Goal: Transaction & Acquisition: Book appointment/travel/reservation

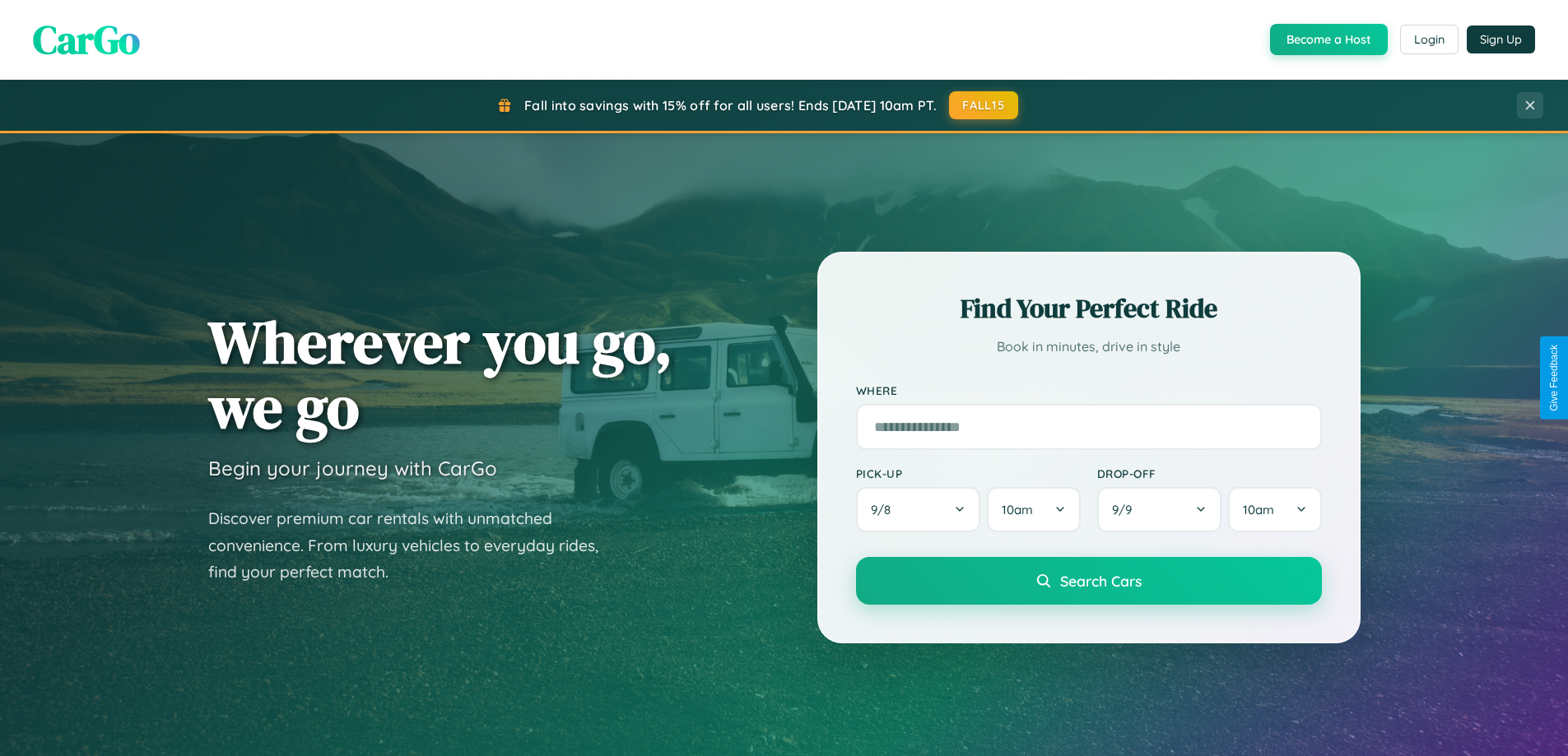
scroll to position [49, 0]
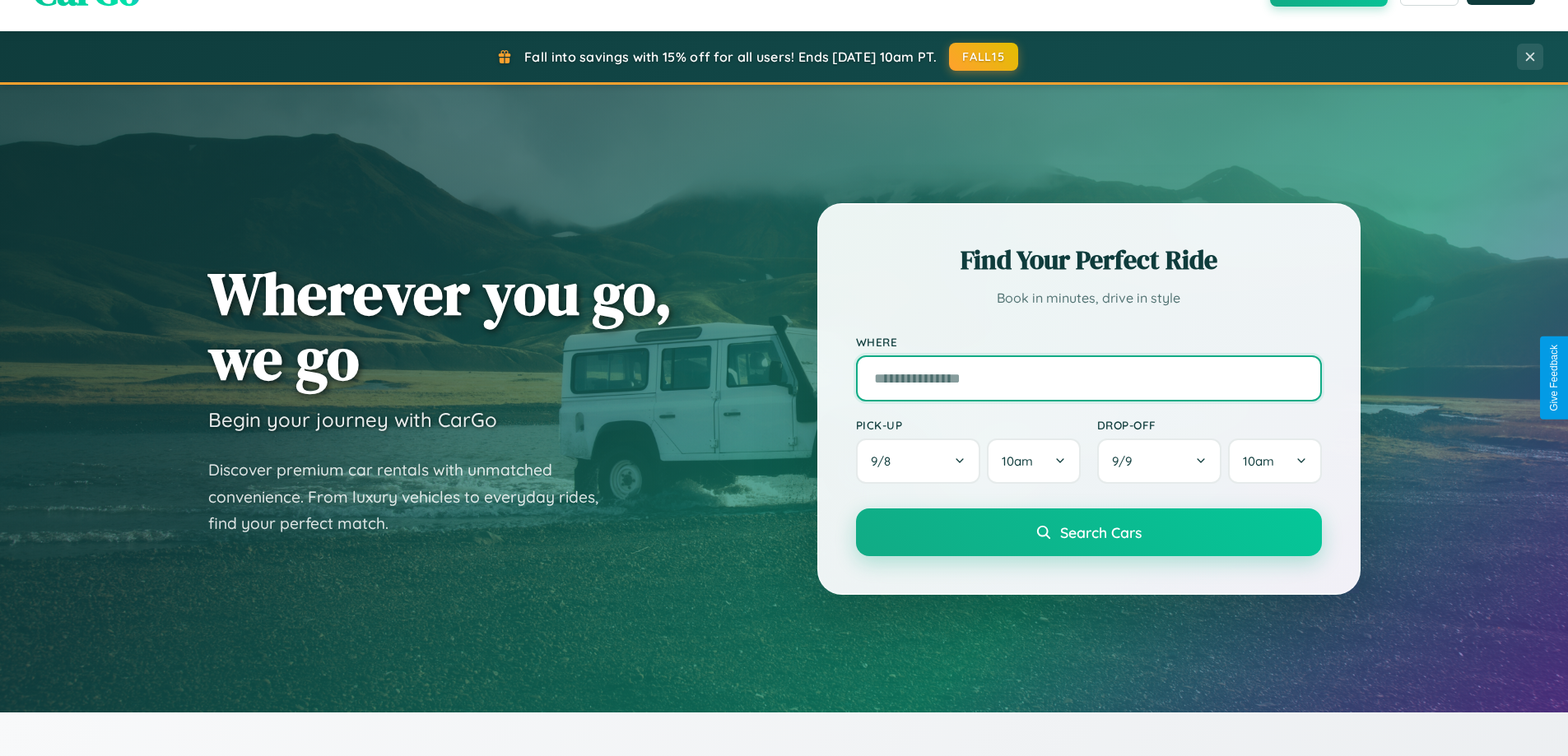
click at [1088, 378] on input "text" at bounding box center [1089, 379] width 466 height 46
type input "**********"
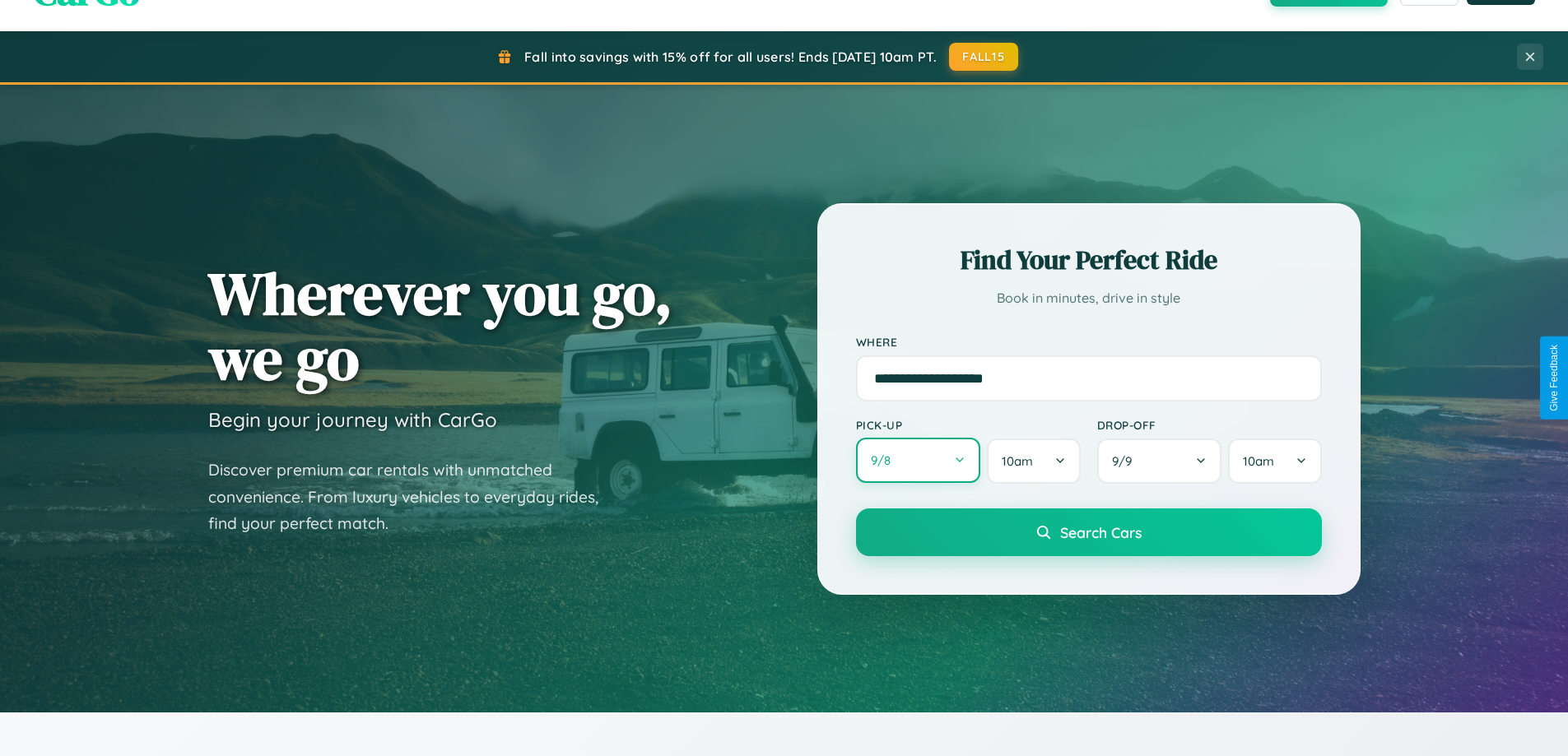
click at [918, 461] on button "9 / 8" at bounding box center [918, 460] width 125 height 45
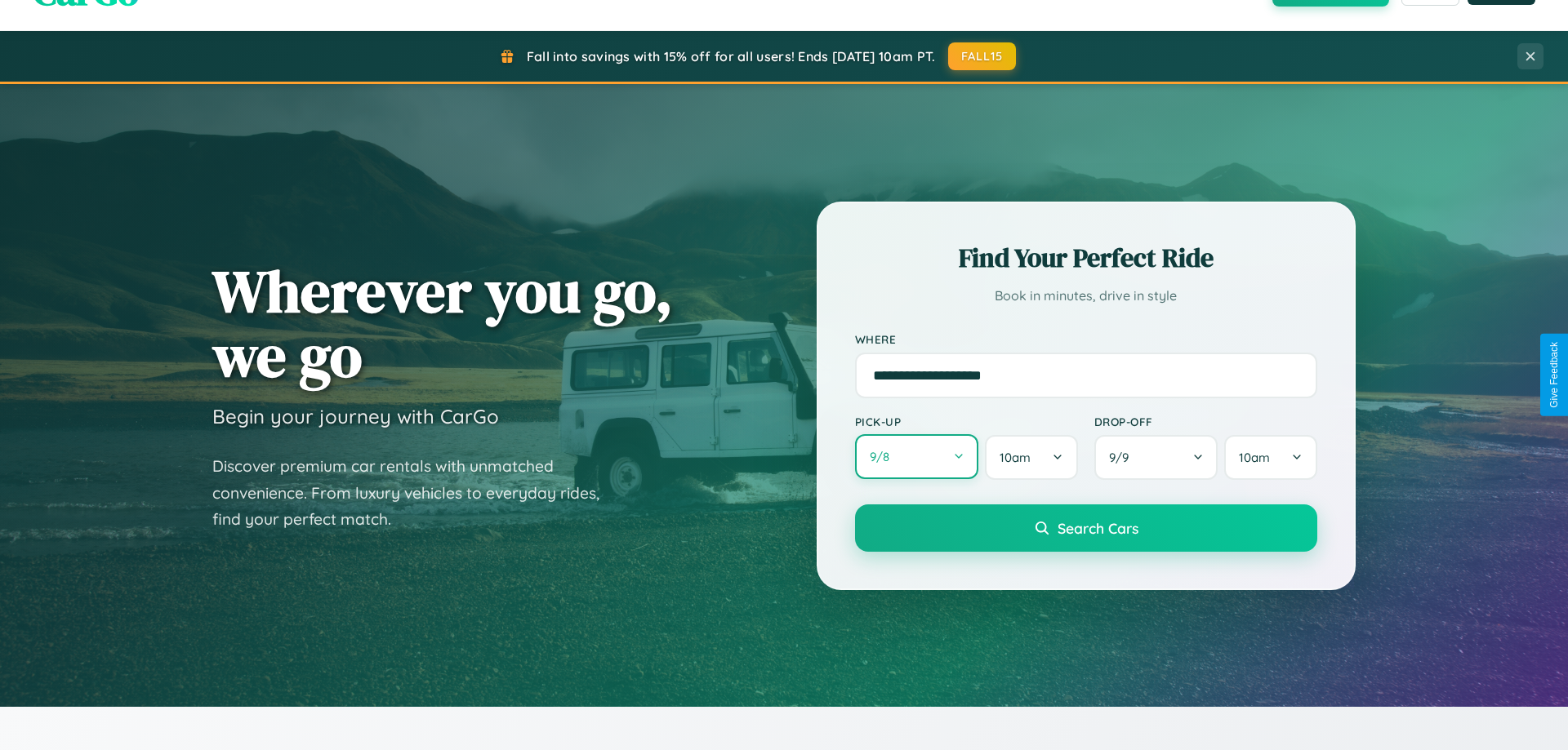
select select "*"
select select "****"
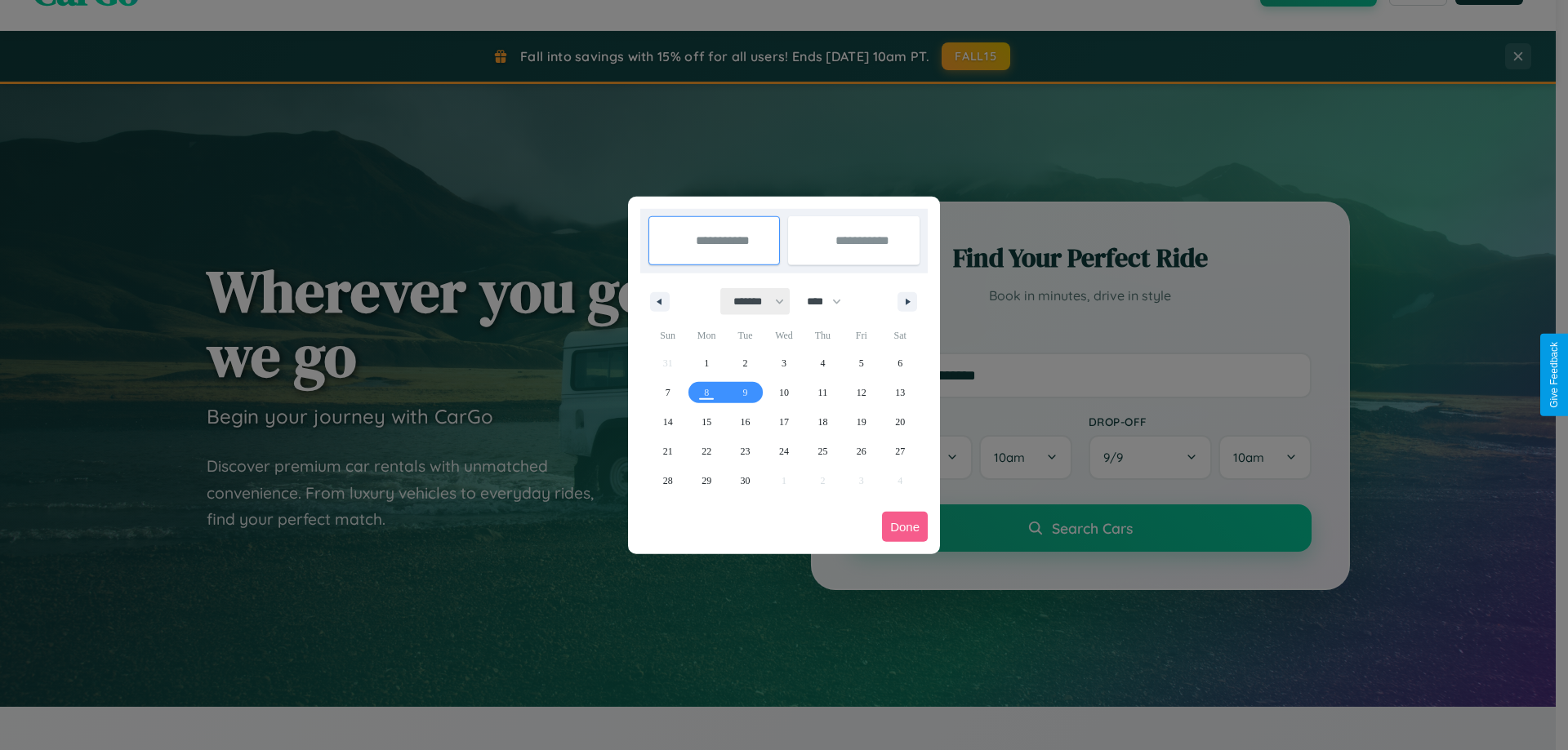
drag, startPoint x: 751, startPoint y: 302, endPoint x: 784, endPoint y: 327, distance: 41.4
click at [751, 302] on select "******* ******** ***** ***** *** **** **** ****** ********* ******* ******** **…" at bounding box center [756, 301] width 69 height 27
click at [667, 450] on span "21" at bounding box center [668, 451] width 10 height 30
type input "**********"
click at [745, 450] on span "23" at bounding box center [745, 451] width 10 height 30
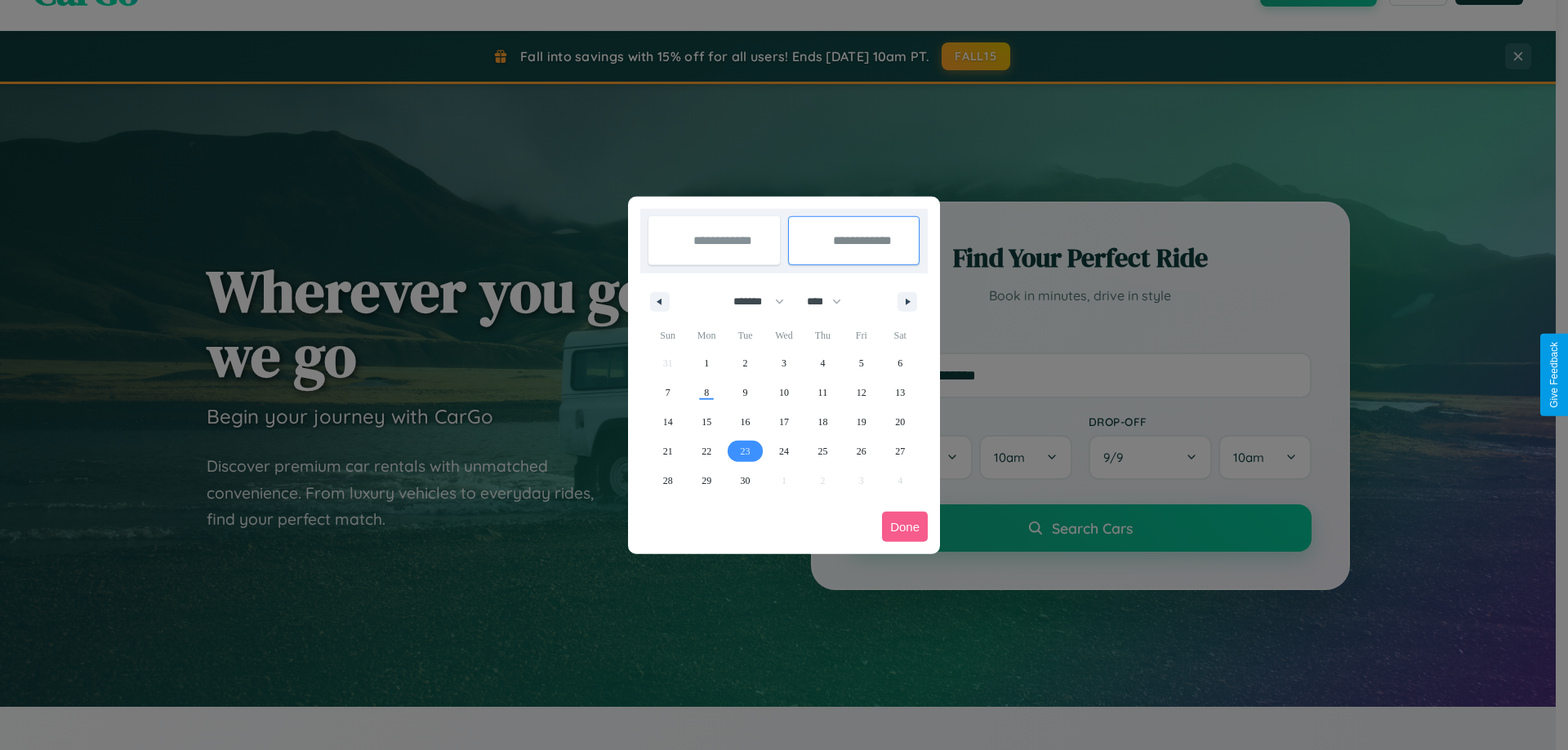
type input "**********"
click at [905, 527] on button "Done" at bounding box center [905, 527] width 46 height 30
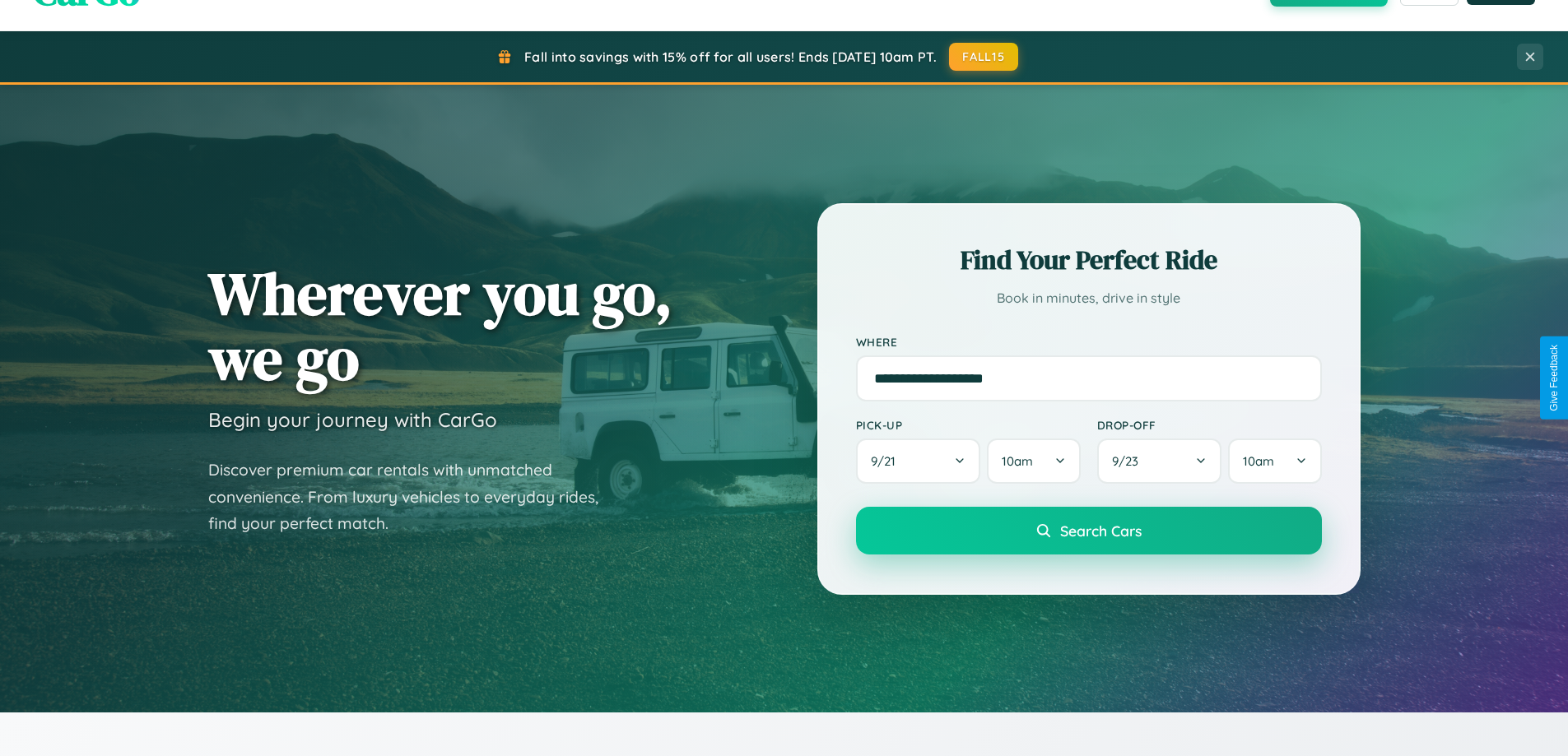
click at [1088, 531] on span "Search Cars" at bounding box center [1100, 531] width 81 height 18
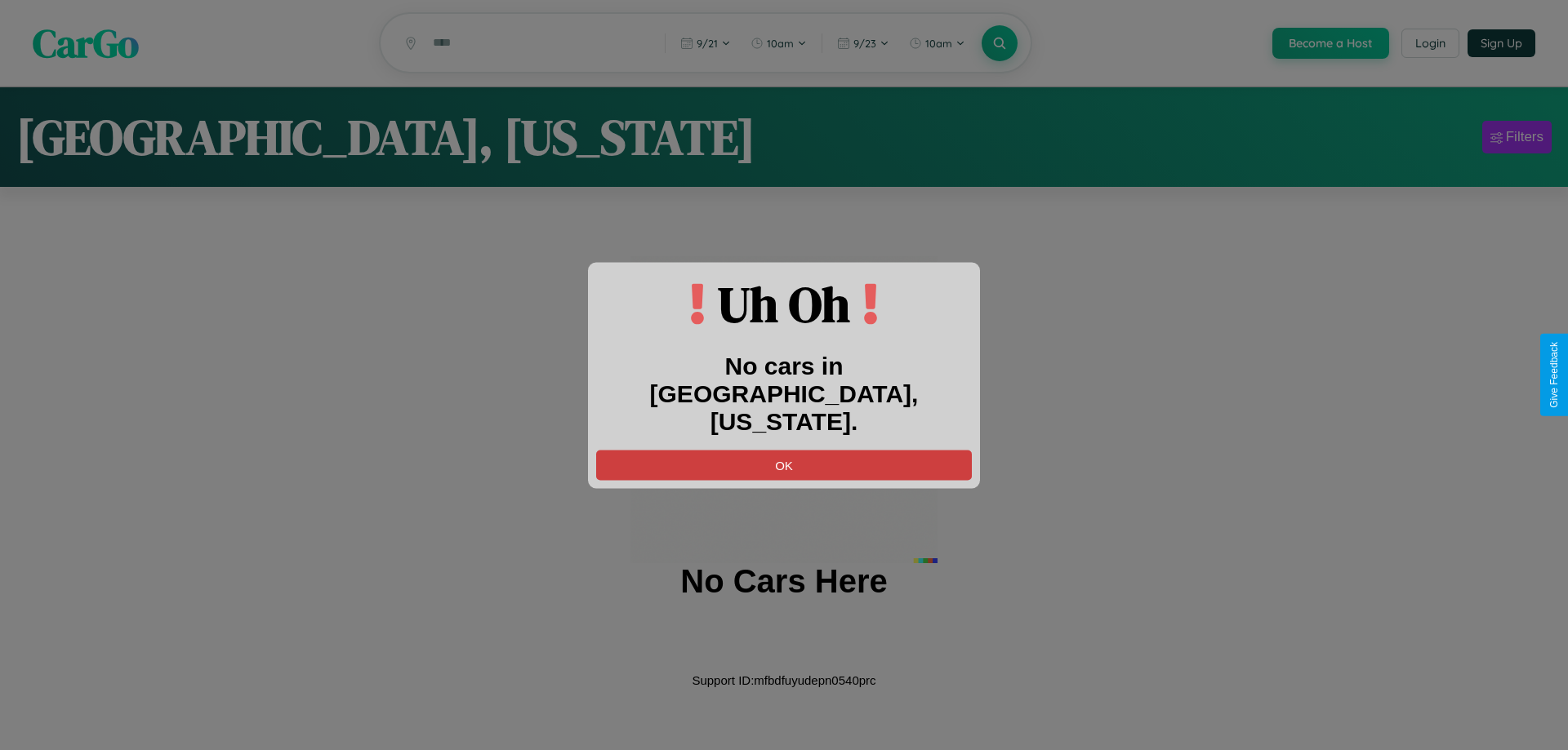
click at [784, 449] on button "OK" at bounding box center [784, 464] width 376 height 30
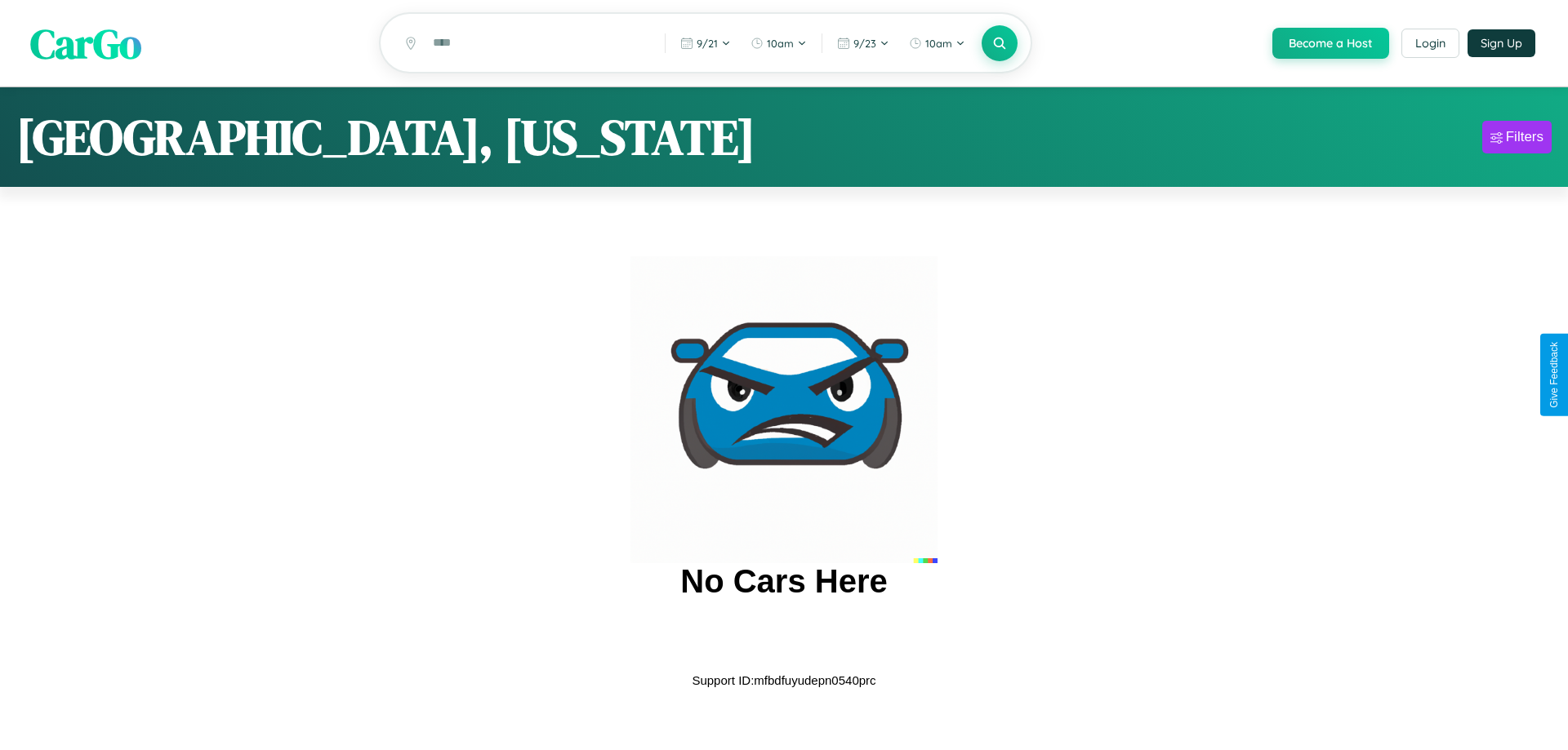
click at [85, 44] on span "CarGo" at bounding box center [85, 43] width 111 height 57
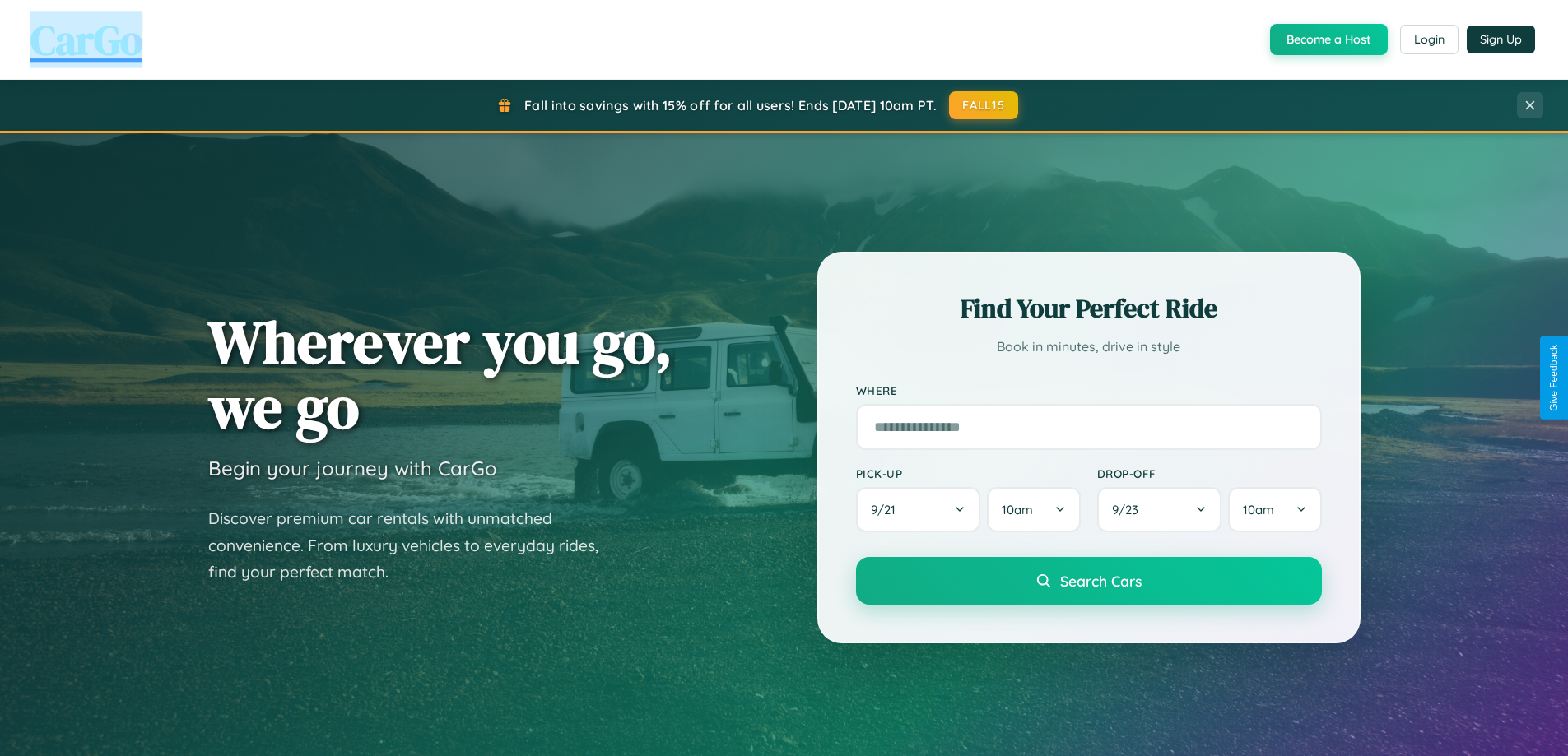
scroll to position [709, 0]
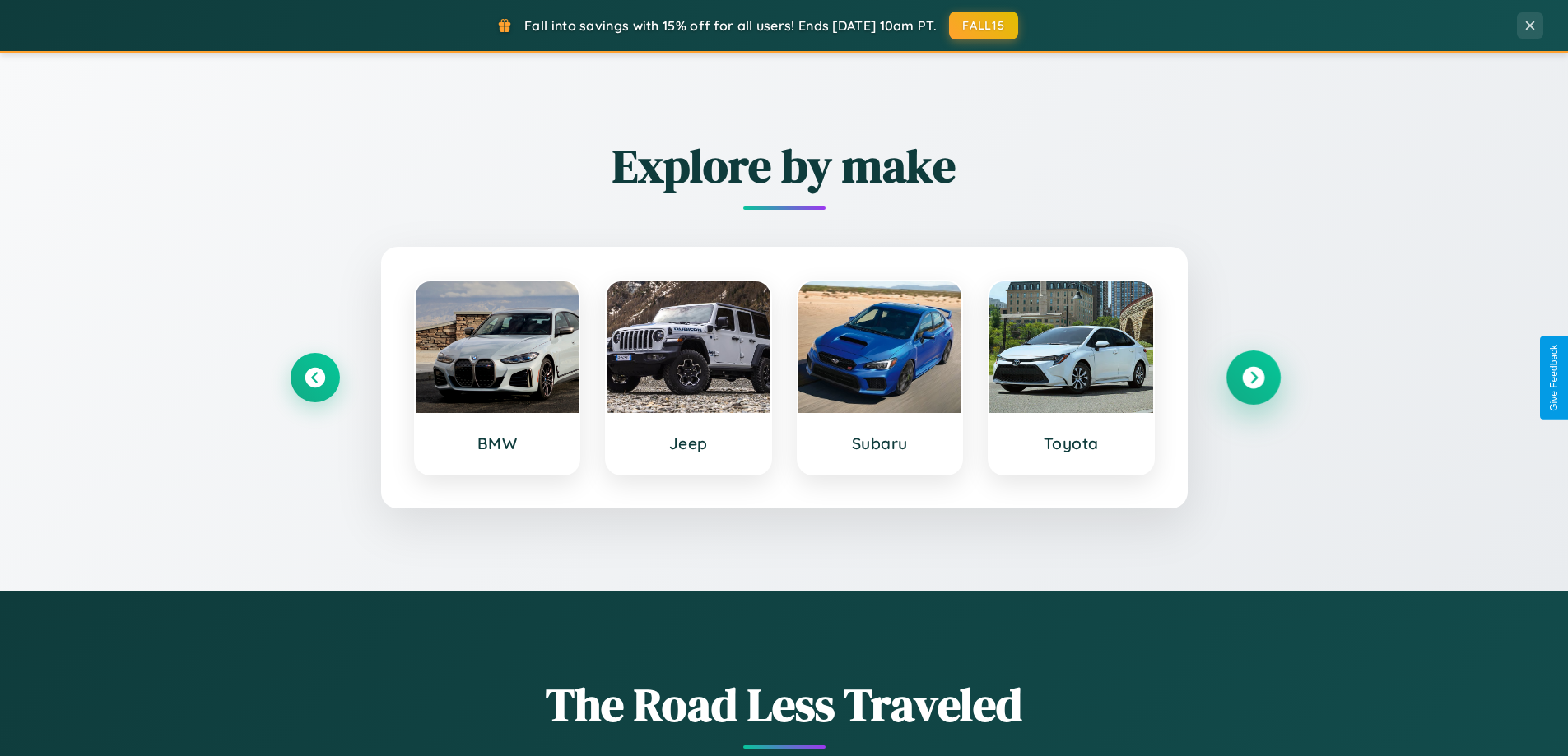
click at [1252, 378] on icon at bounding box center [1253, 378] width 22 height 22
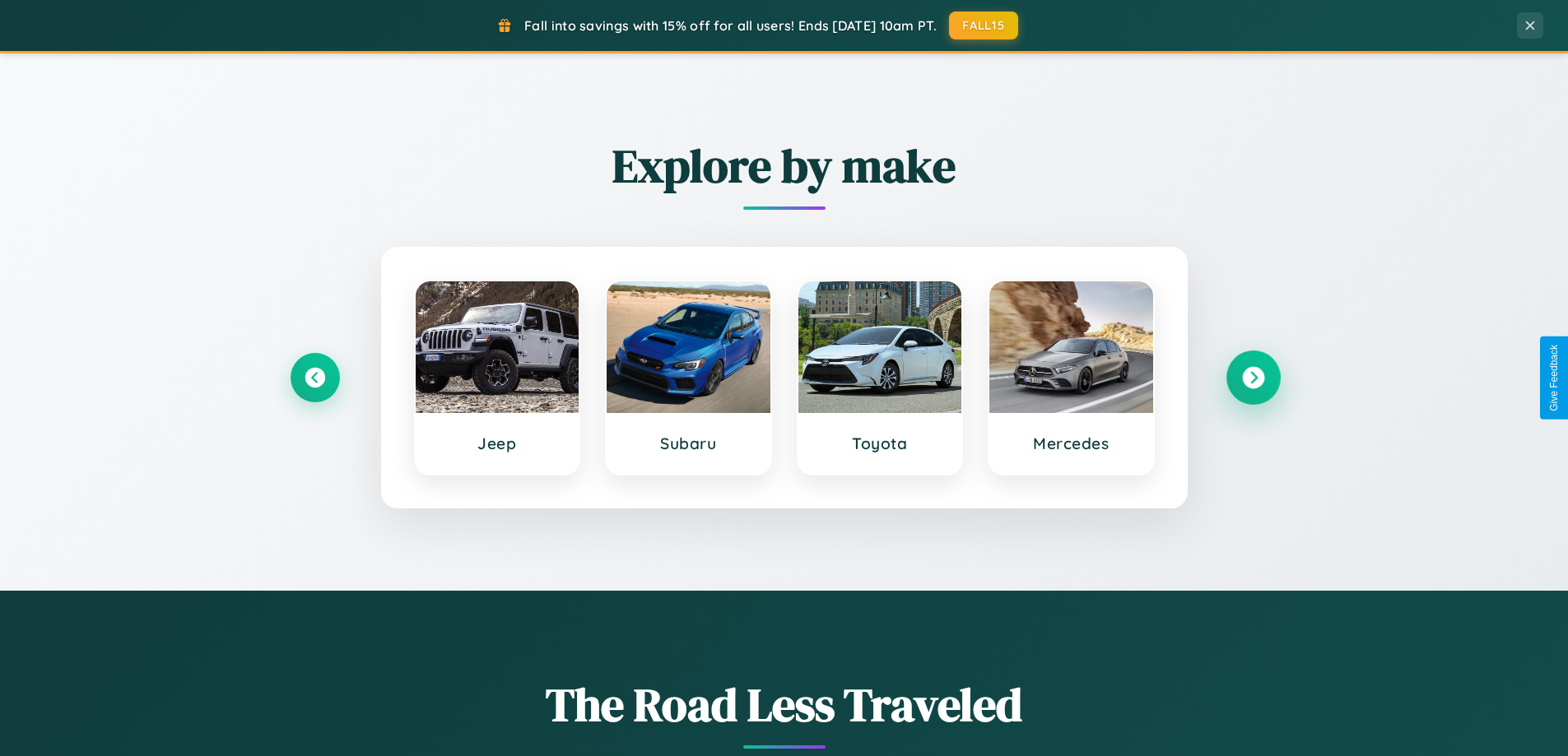
click at [1252, 378] on icon at bounding box center [1253, 378] width 22 height 22
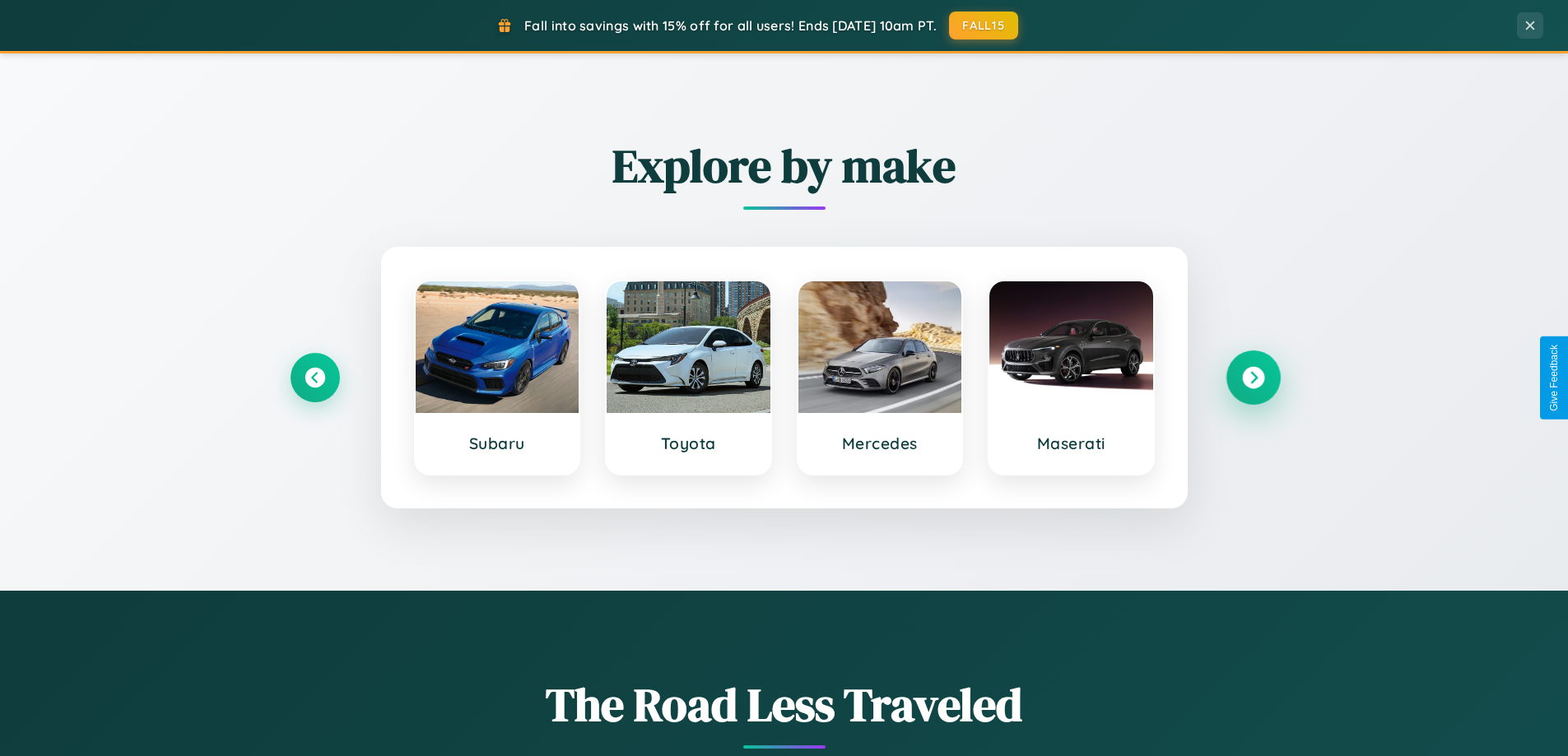
click at [1252, 378] on icon at bounding box center [1253, 378] width 22 height 22
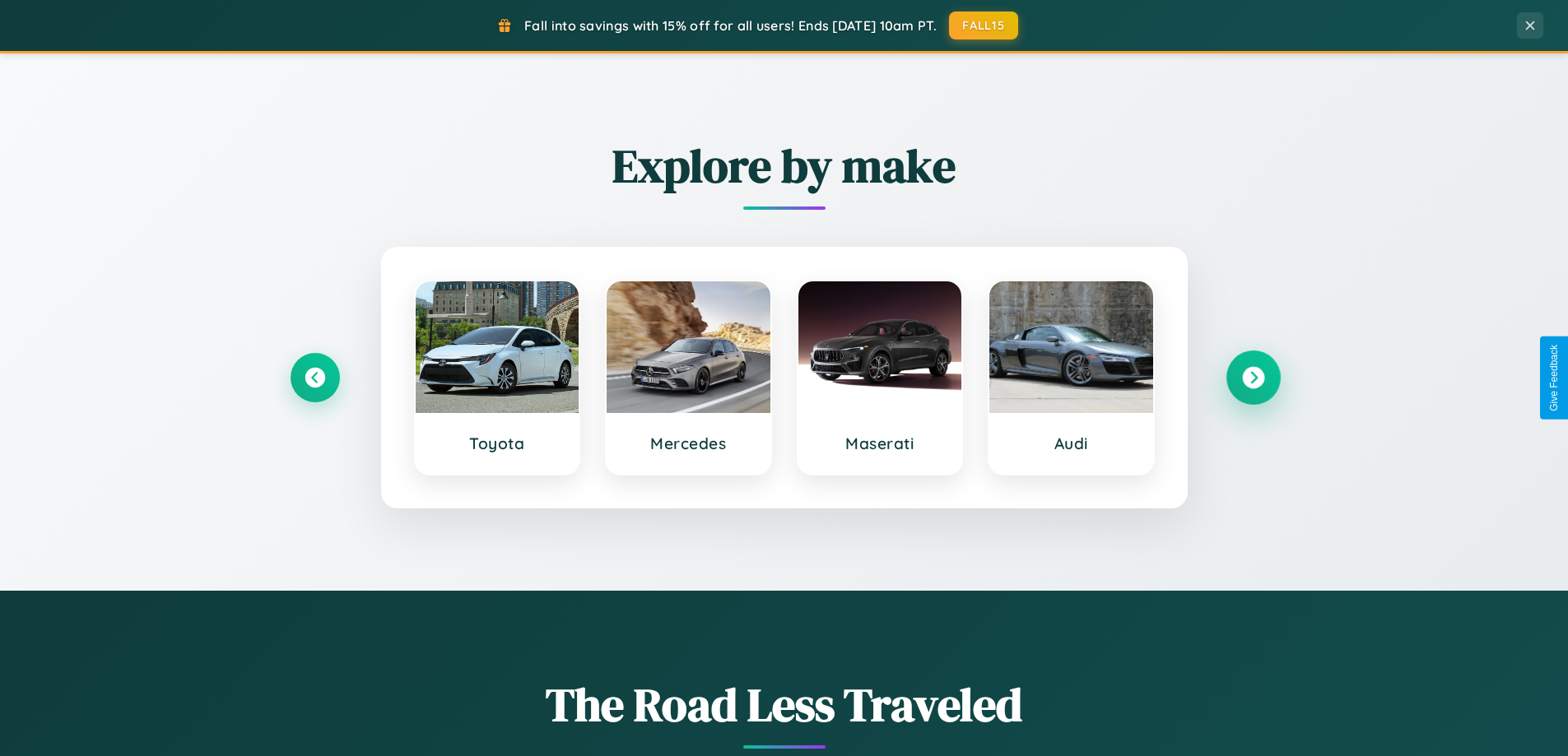
click at [1252, 378] on icon at bounding box center [1253, 378] width 22 height 22
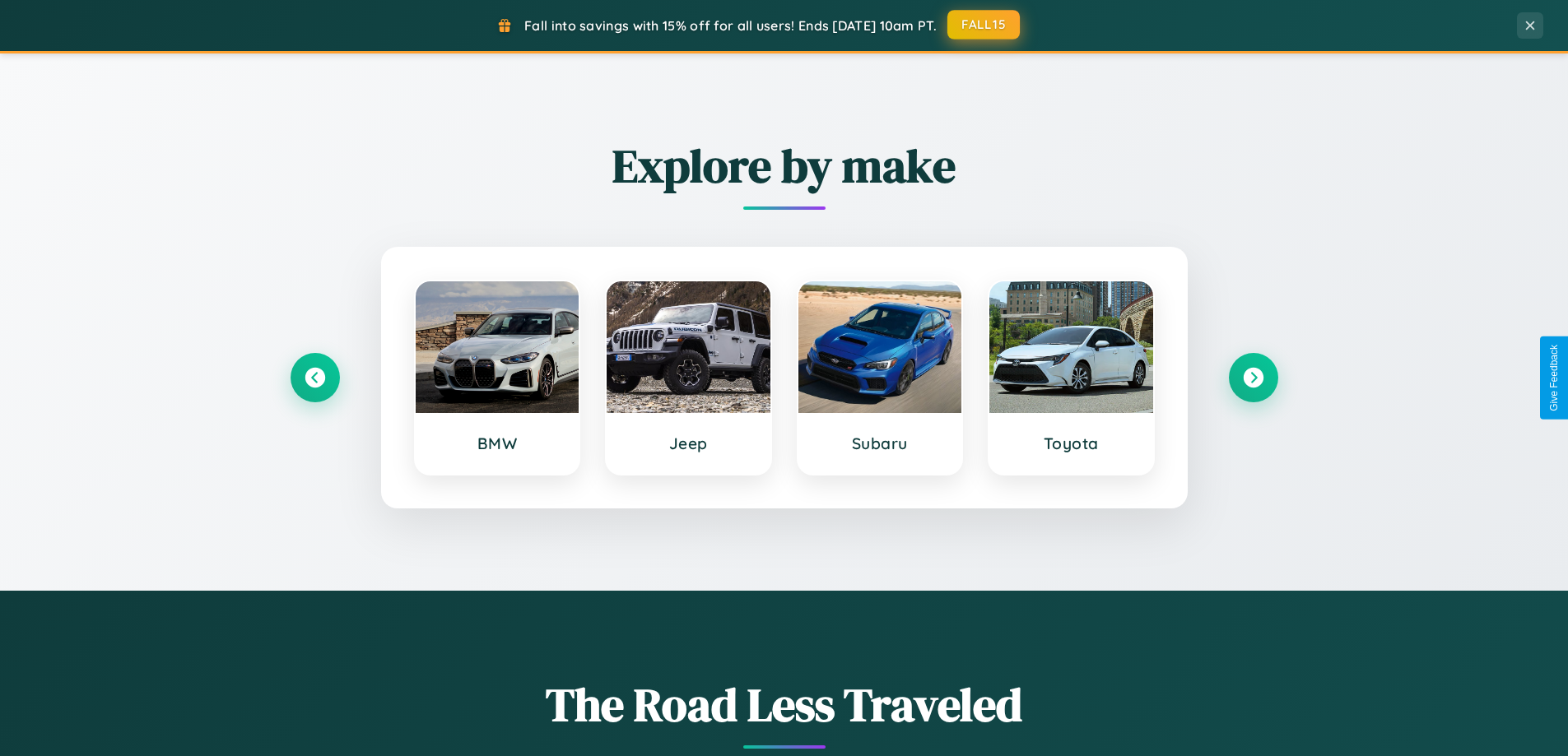
click at [984, 26] on button "FALL15" at bounding box center [983, 25] width 72 height 30
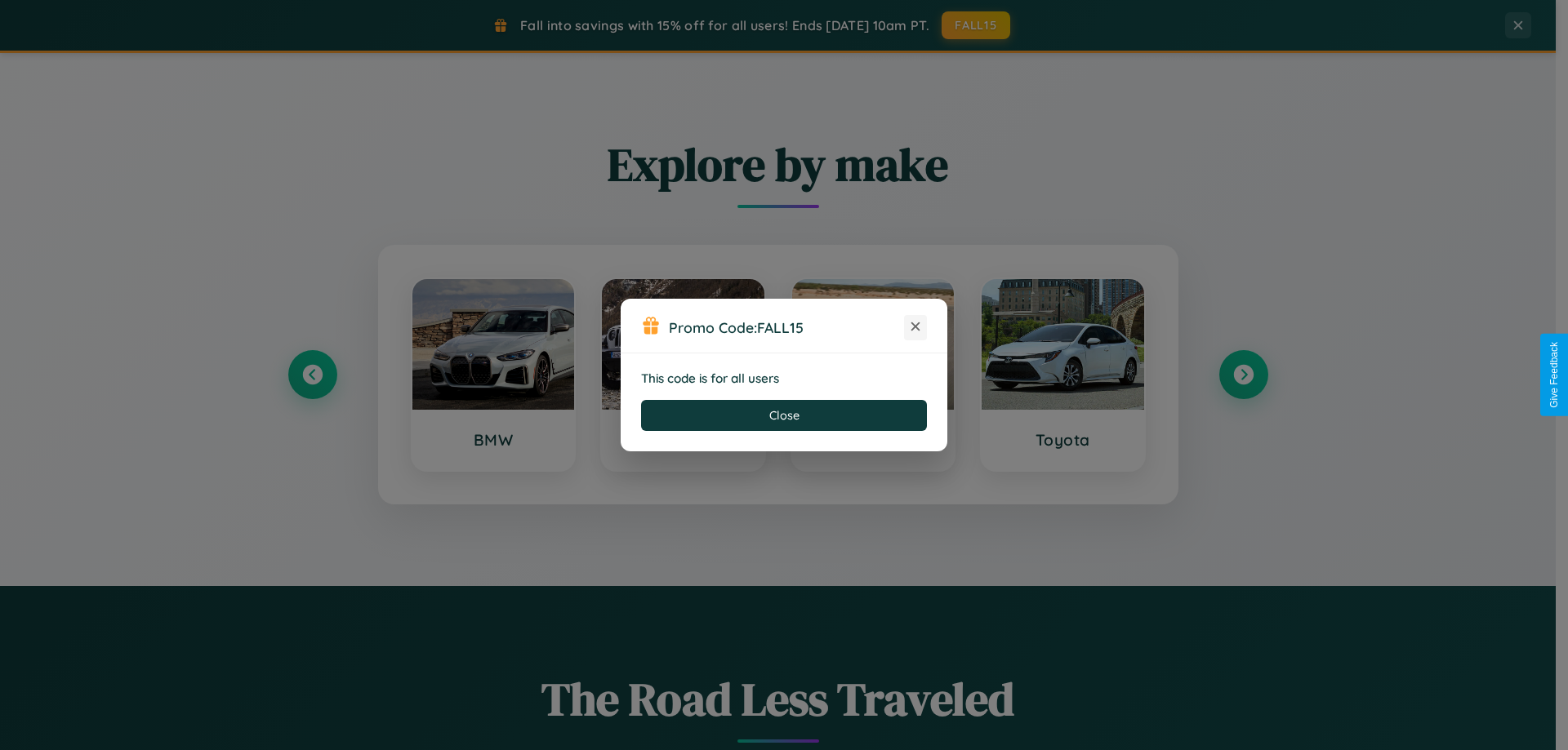
click at [916, 327] on icon at bounding box center [915, 326] width 16 height 16
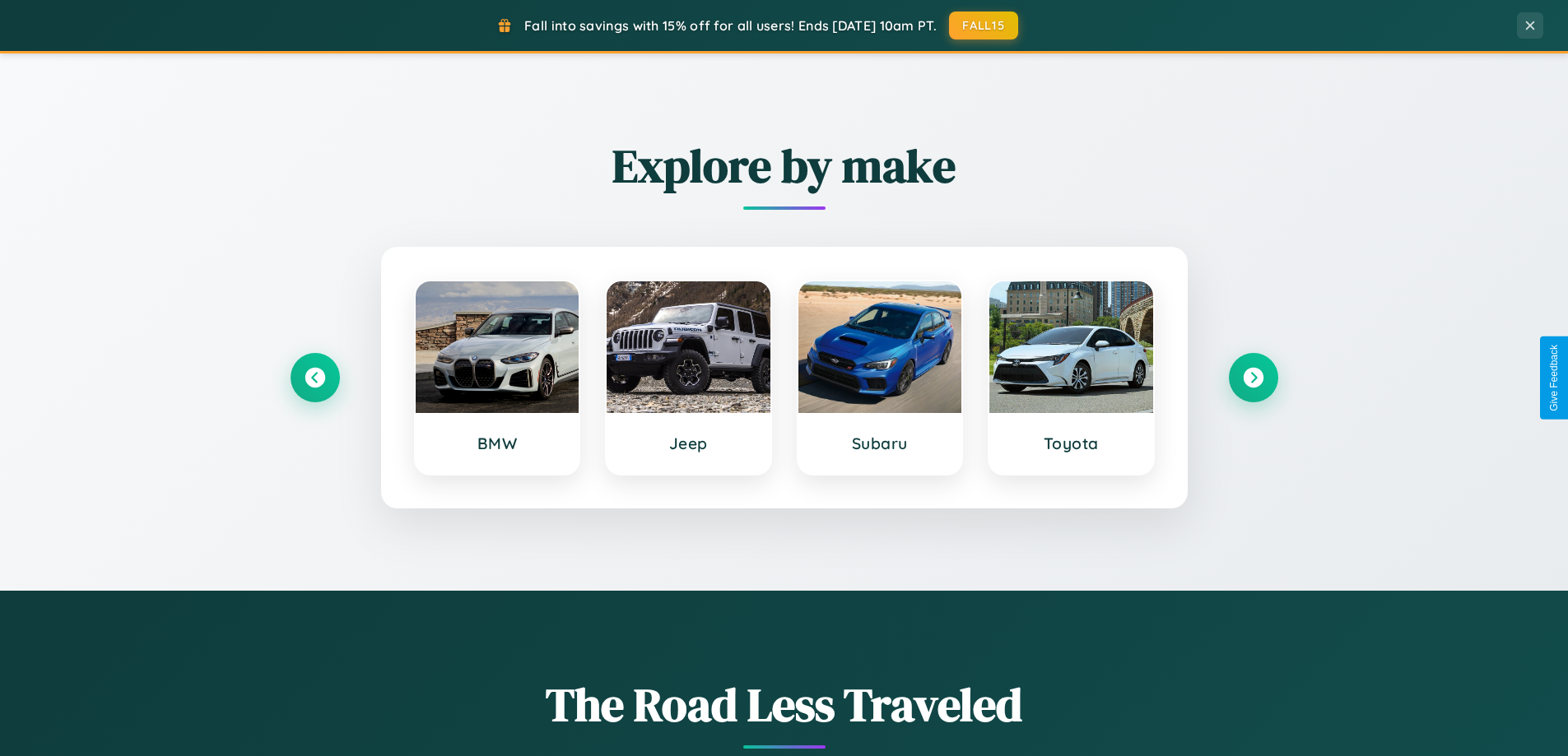
scroll to position [1132, 0]
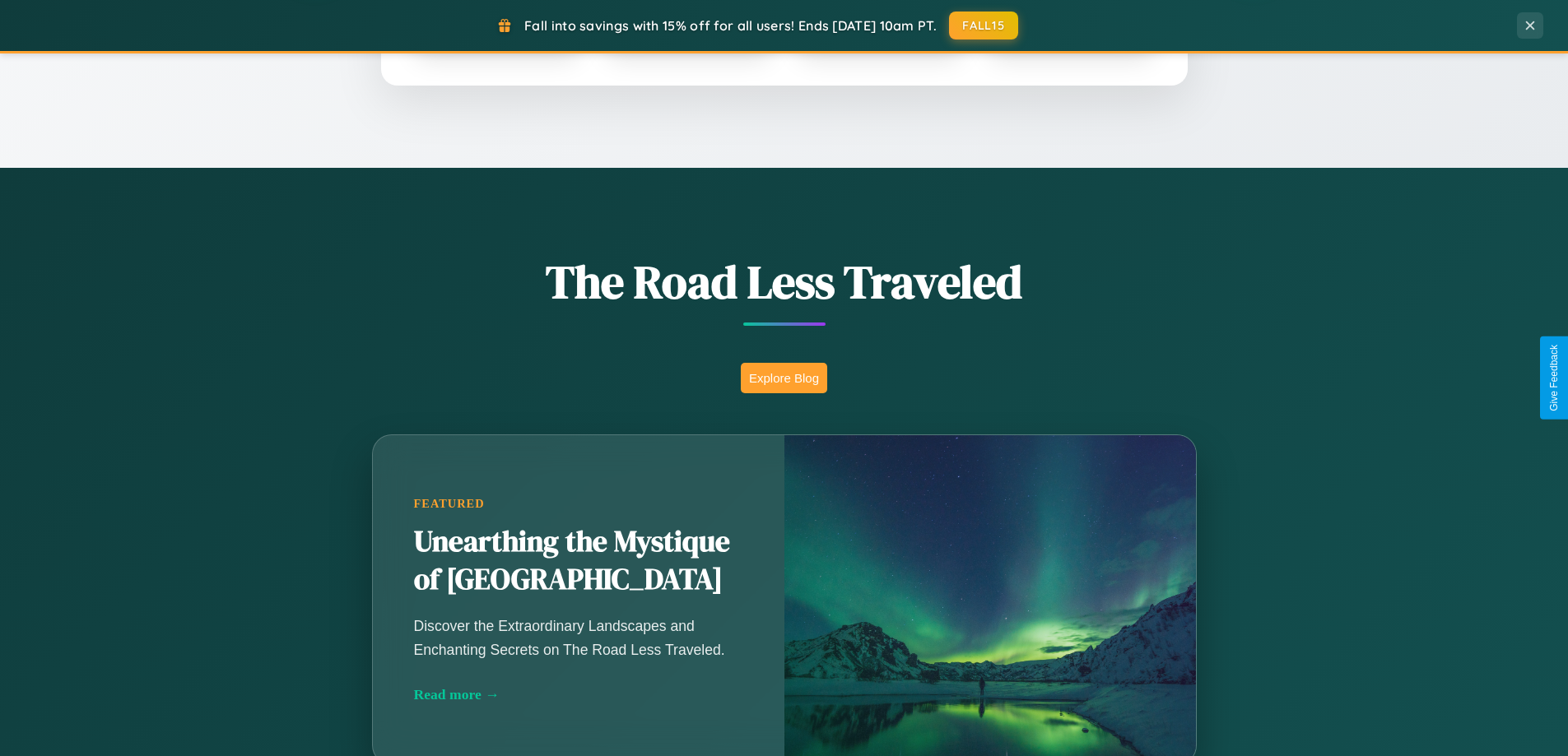
click at [783, 378] on button "Explore Blog" at bounding box center [784, 378] width 86 height 30
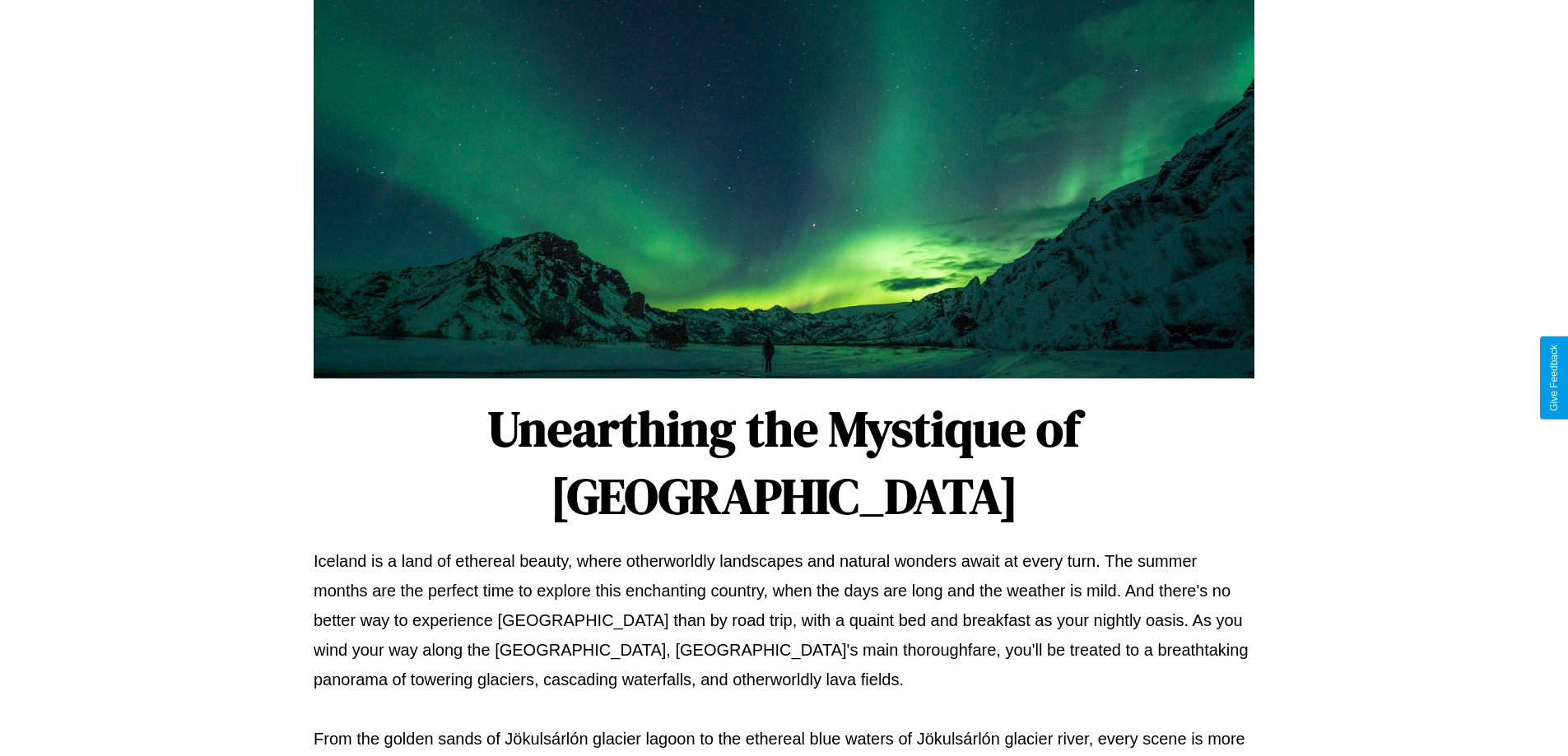
scroll to position [532, 0]
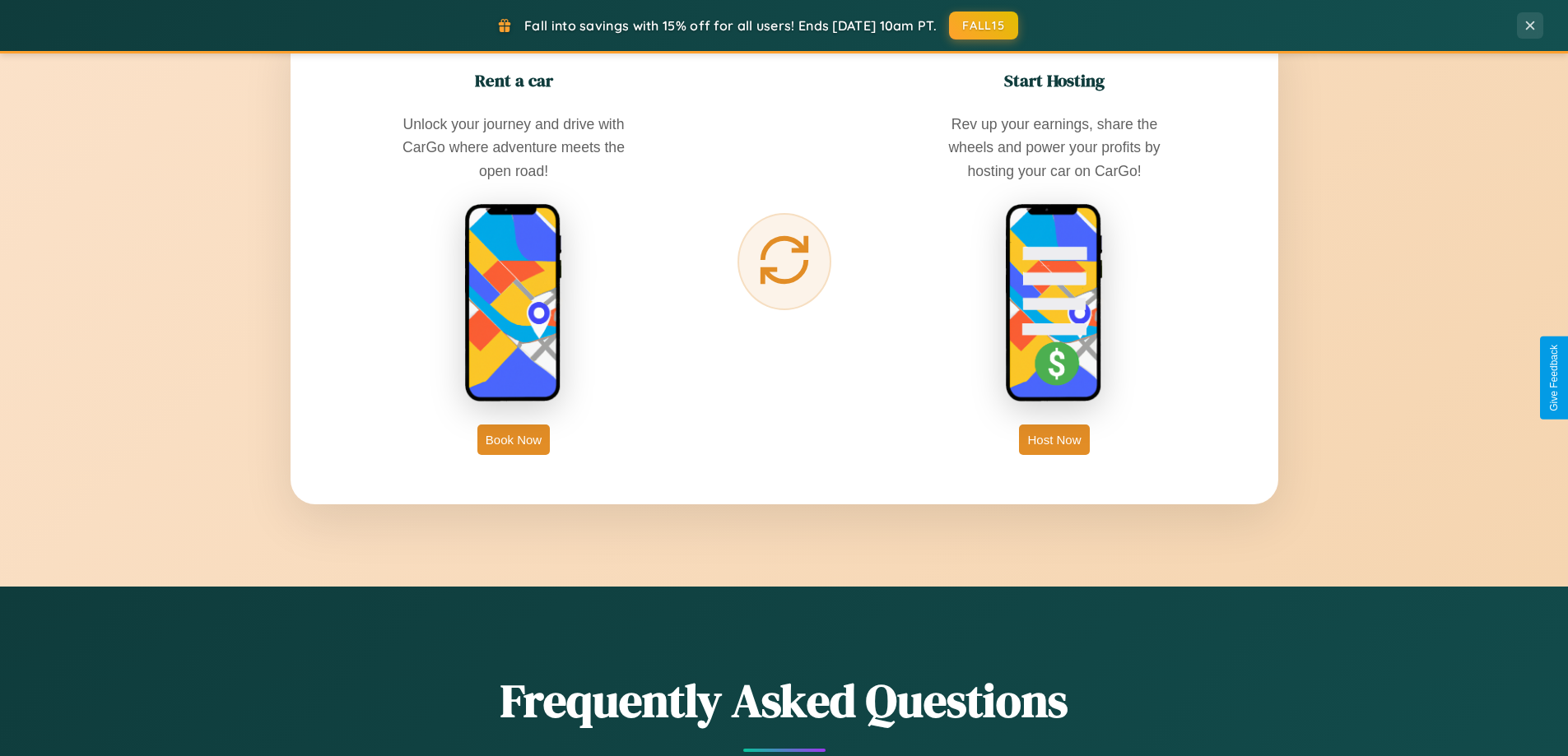
scroll to position [2644, 0]
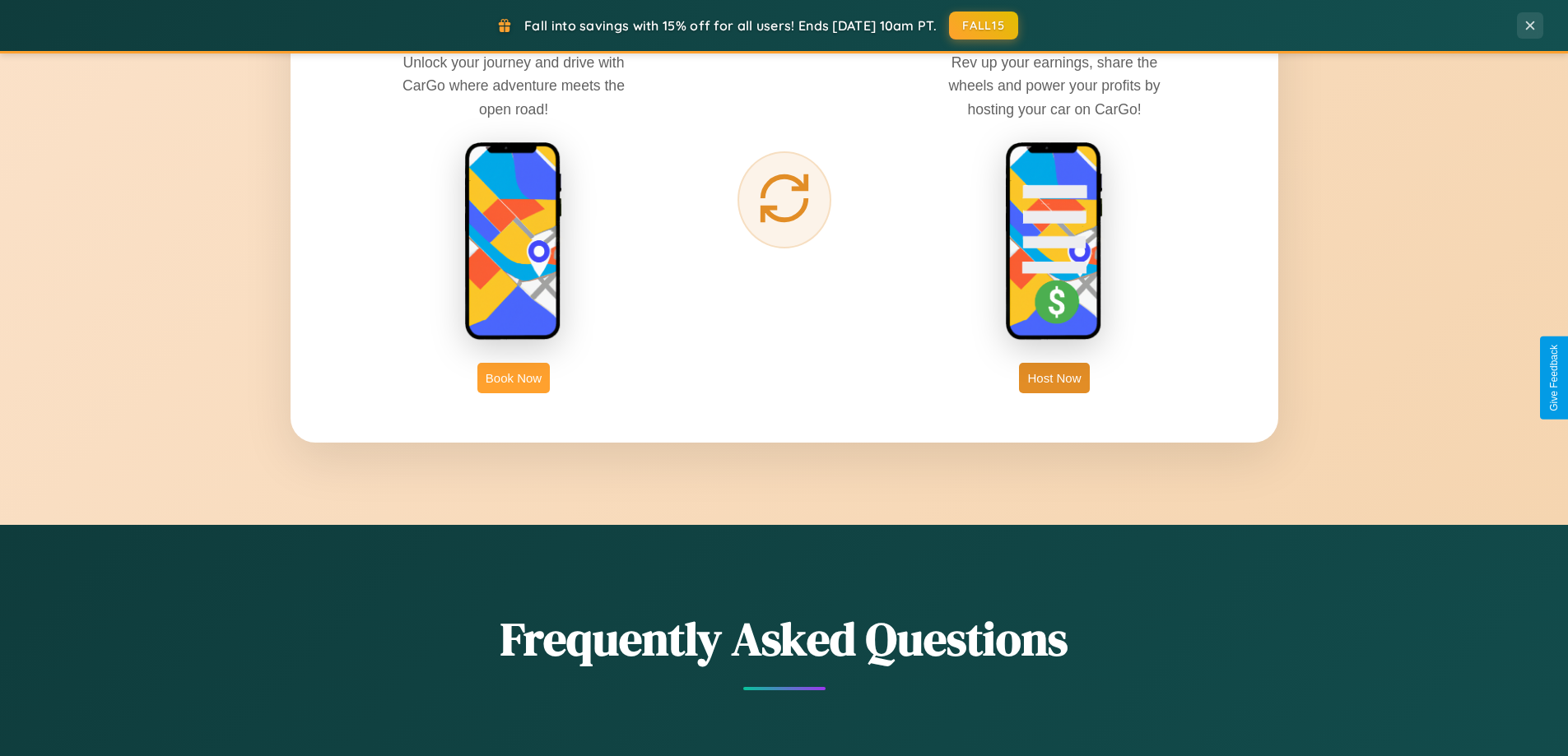
click at [514, 378] on button "Book Now" at bounding box center [513, 378] width 72 height 30
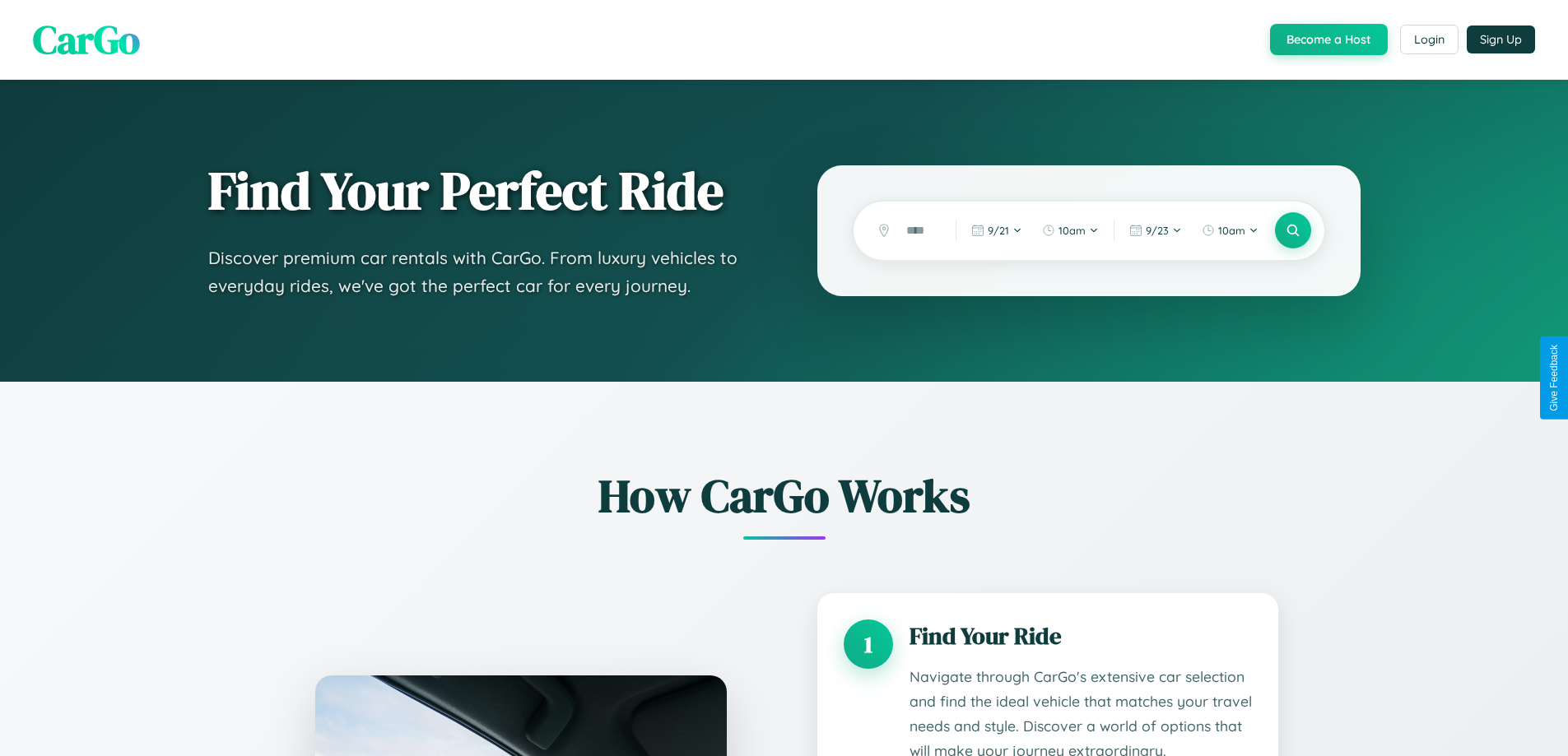
scroll to position [2400, 0]
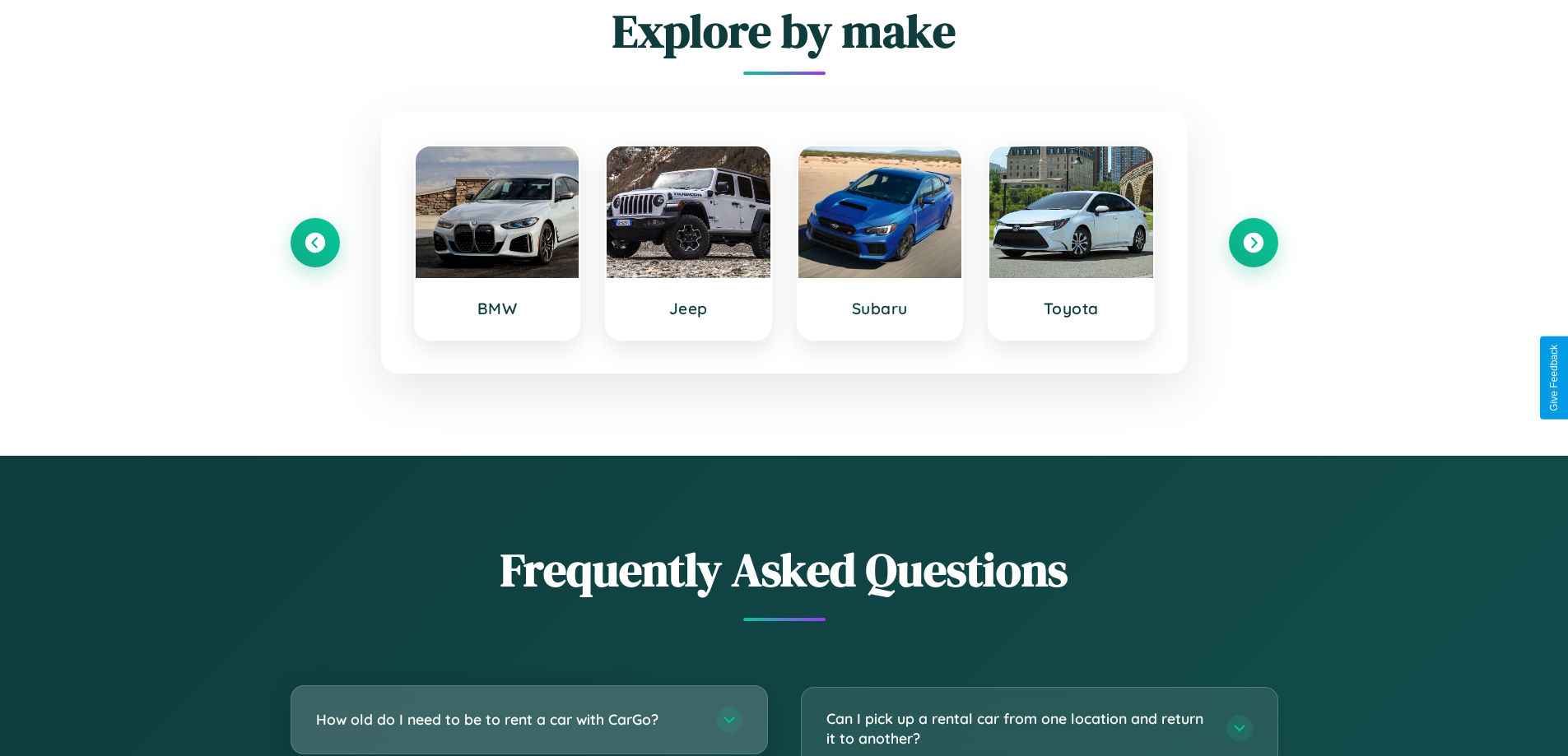
click at [528, 719] on h3 "How old do I need to be to rent a car with CarGo?" at bounding box center [507, 719] width 383 height 21
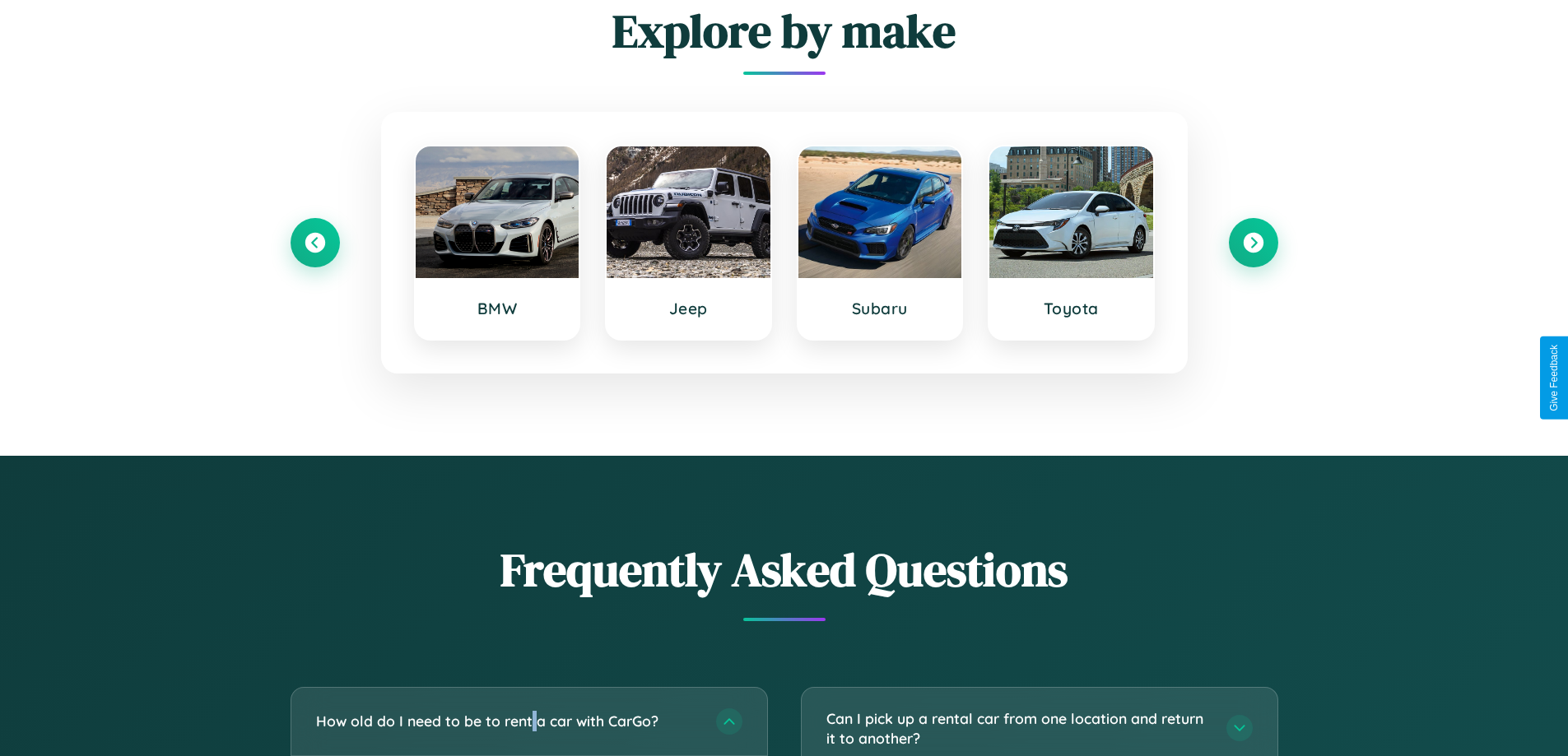
scroll to position [0, 0]
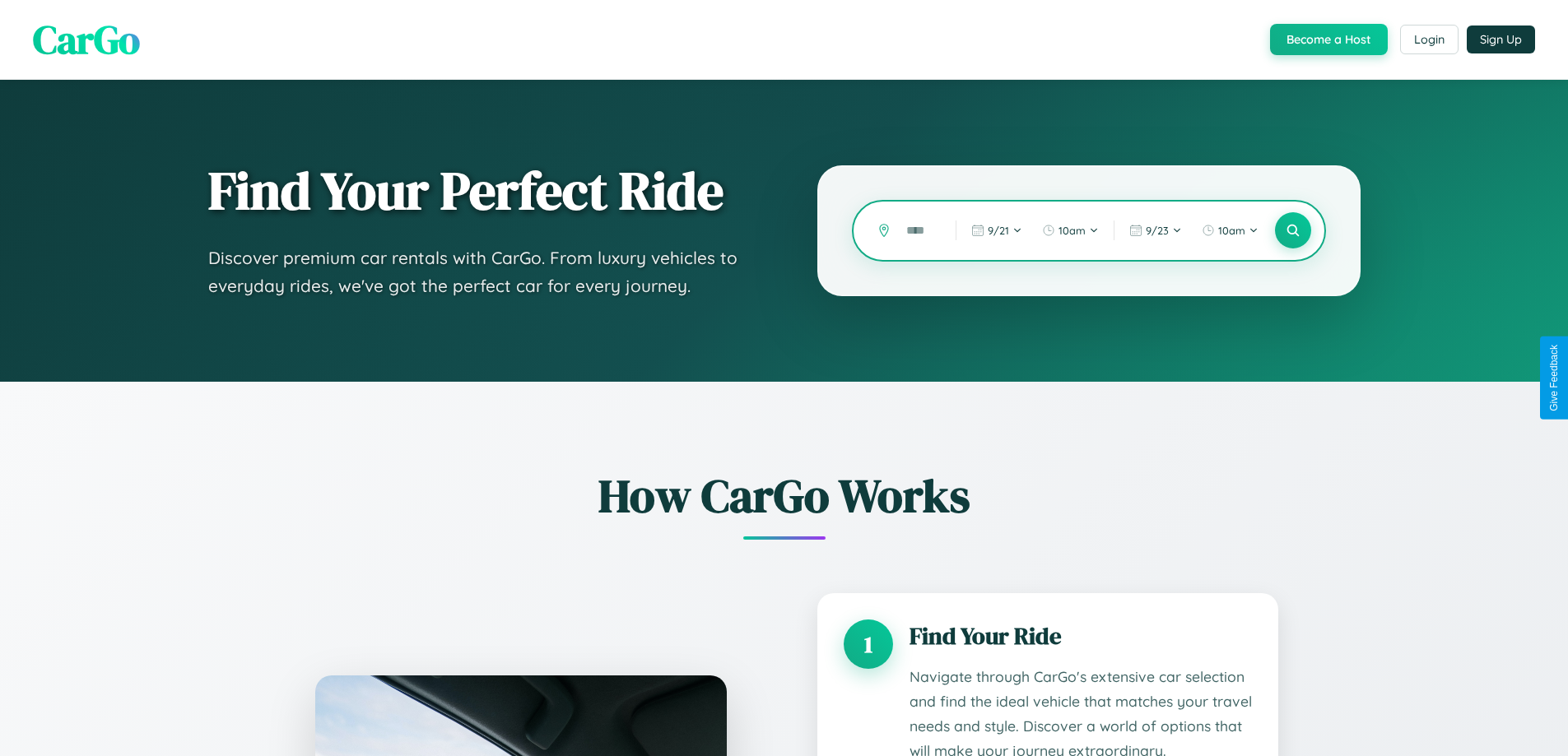
click at [918, 230] on input "text" at bounding box center [918, 230] width 41 height 29
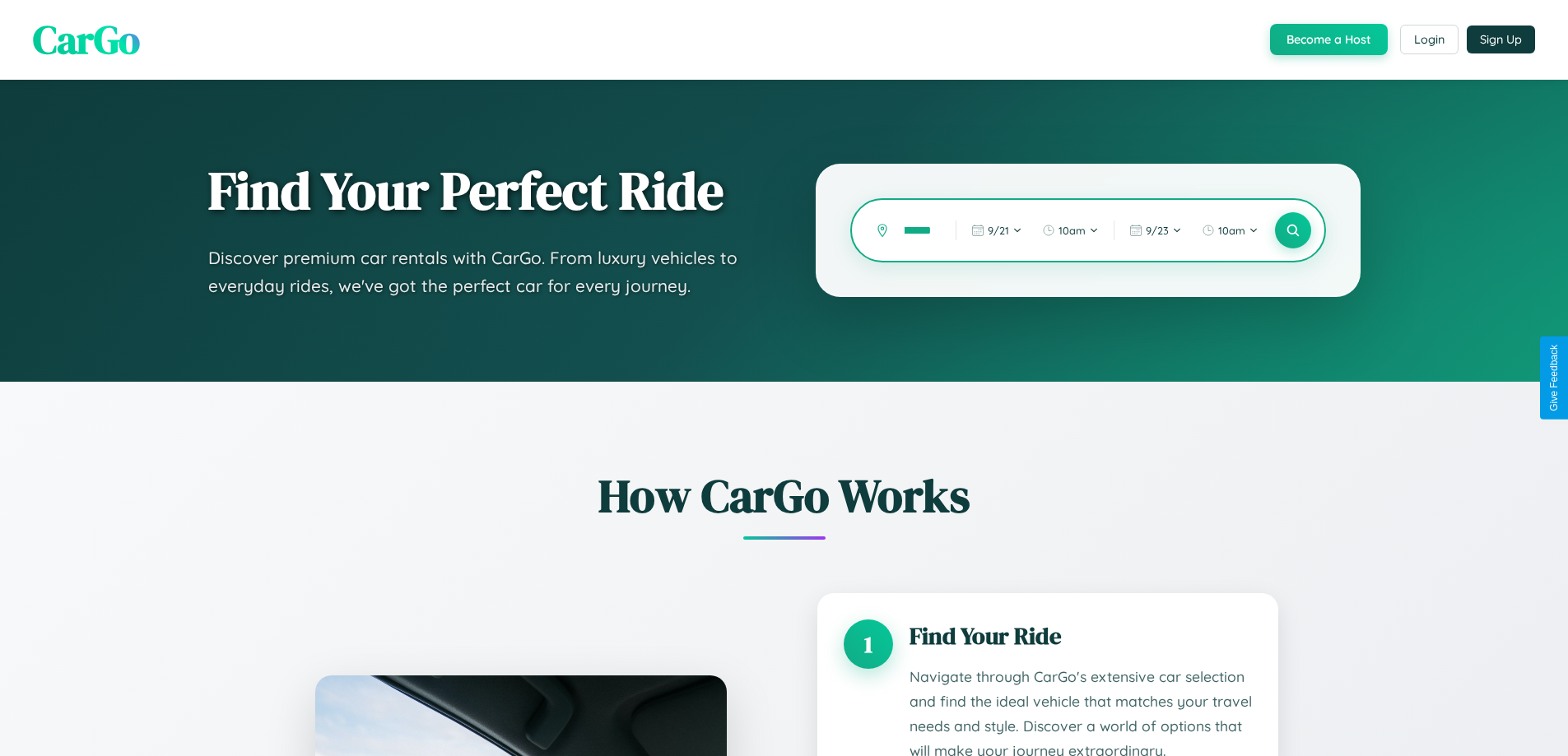
scroll to position [0, 27]
type input "********"
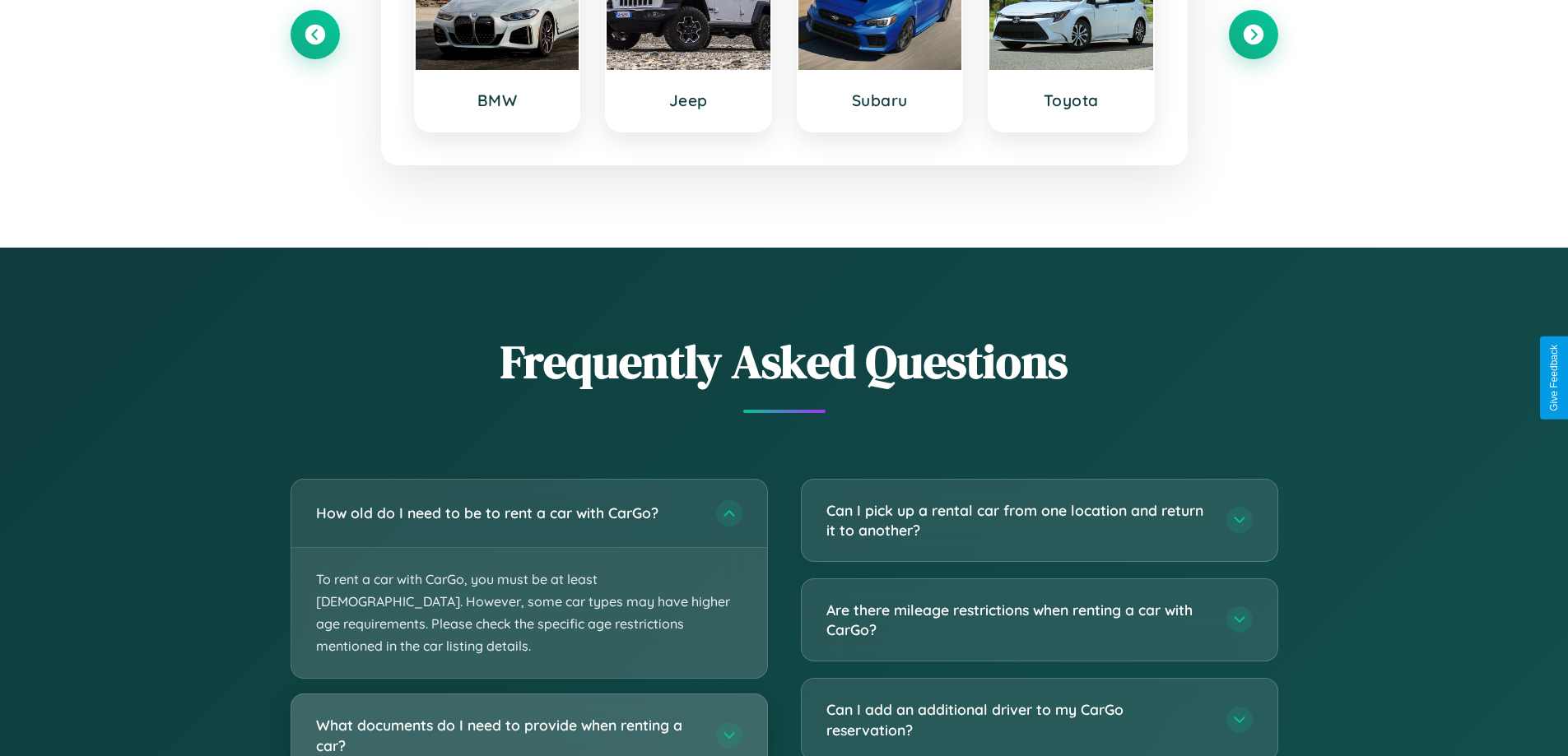
scroll to position [0, 0]
click at [528, 715] on h3 "What documents do I need to provide when renting a car?" at bounding box center [507, 735] width 383 height 40
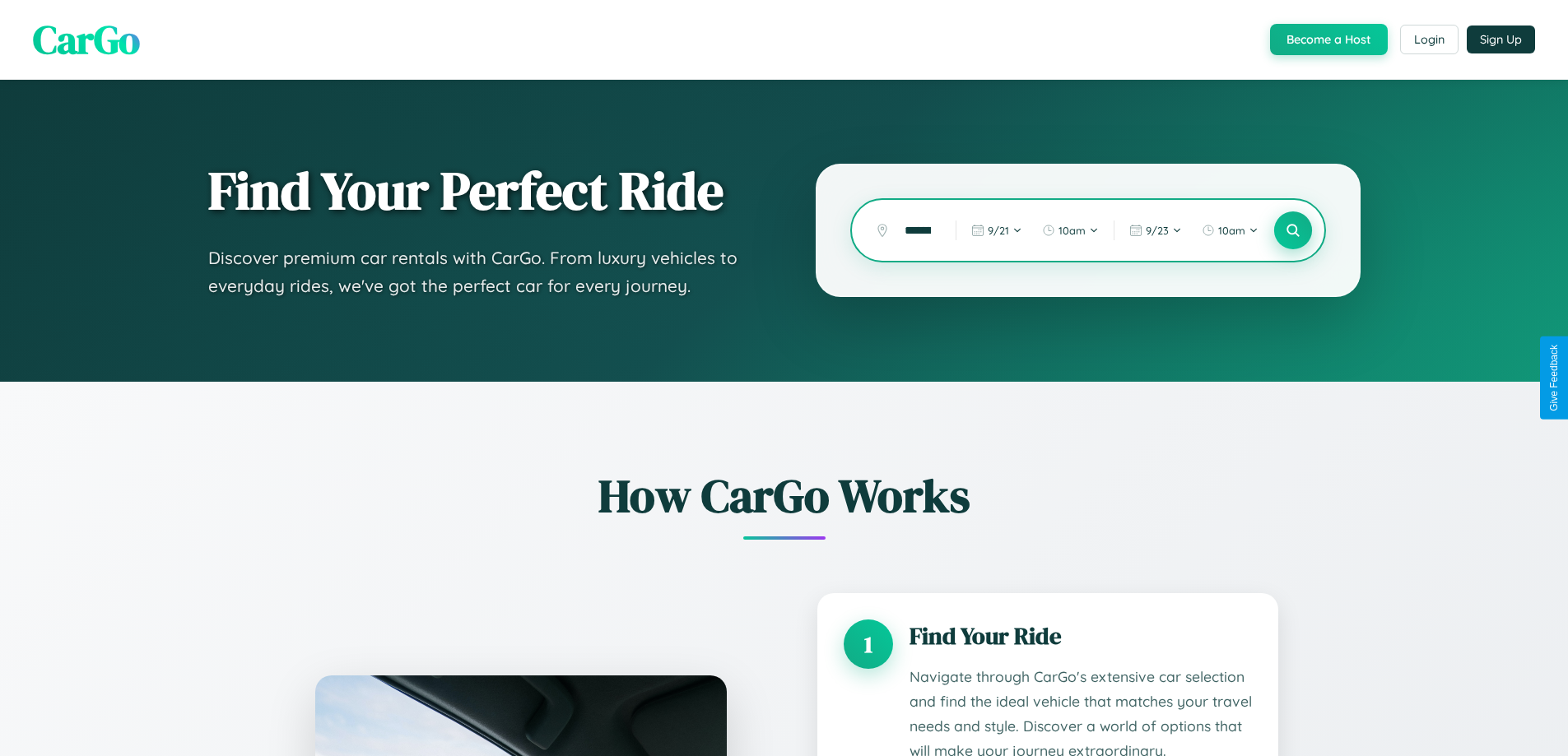
click at [1292, 230] on icon at bounding box center [1293, 231] width 16 height 16
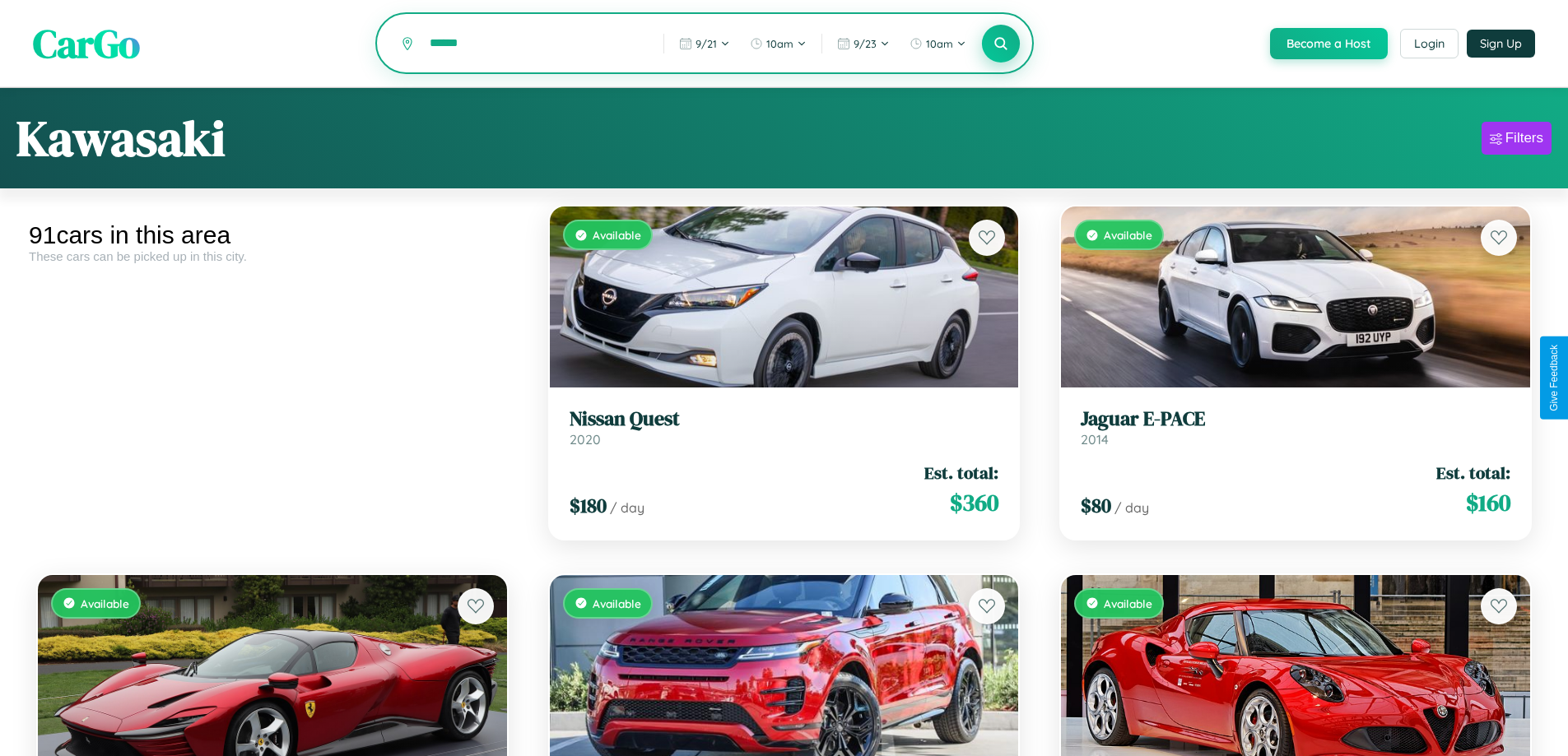
type input "******"
click at [1000, 44] on icon at bounding box center [1001, 43] width 16 height 16
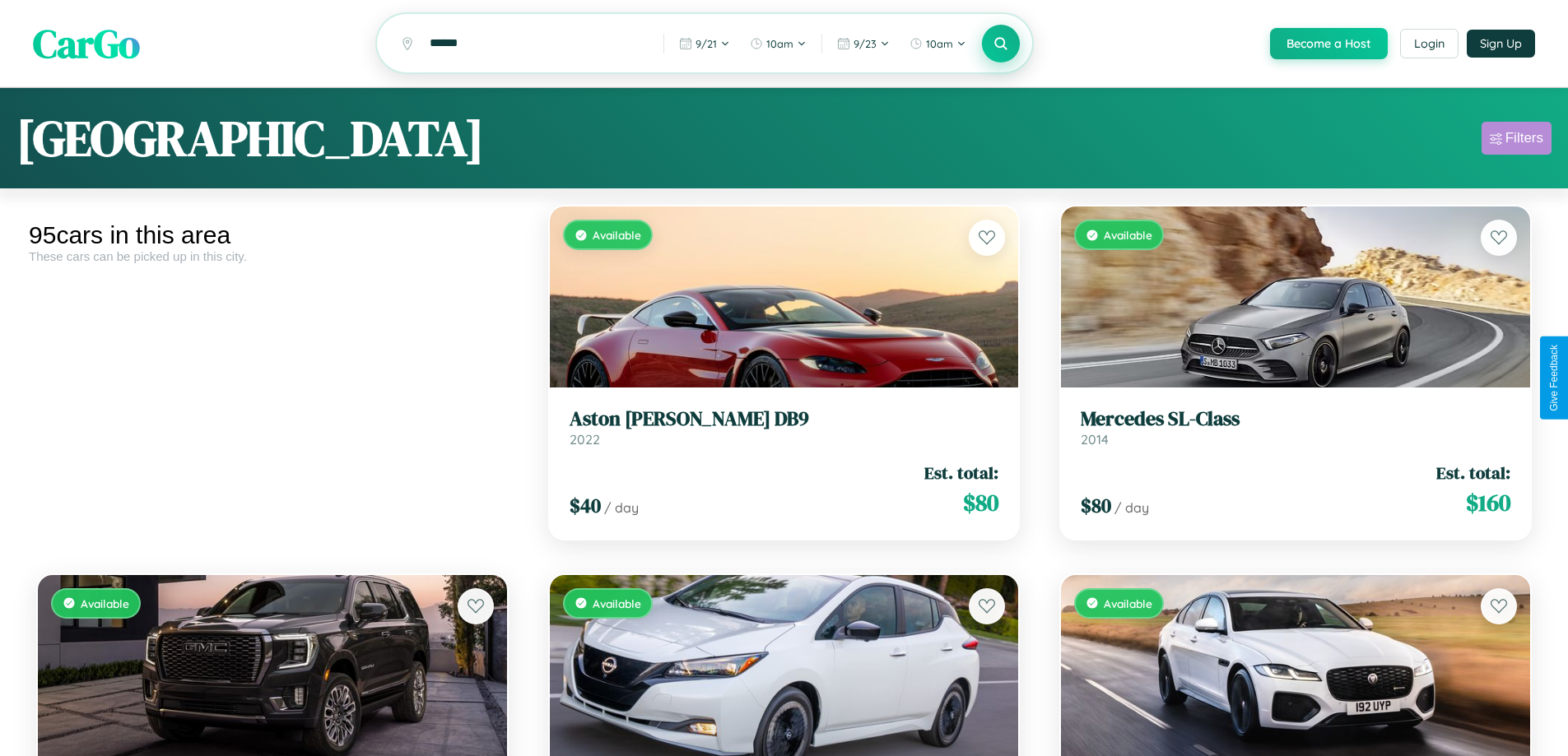
click at [1516, 141] on div "Filters" at bounding box center [1524, 138] width 38 height 16
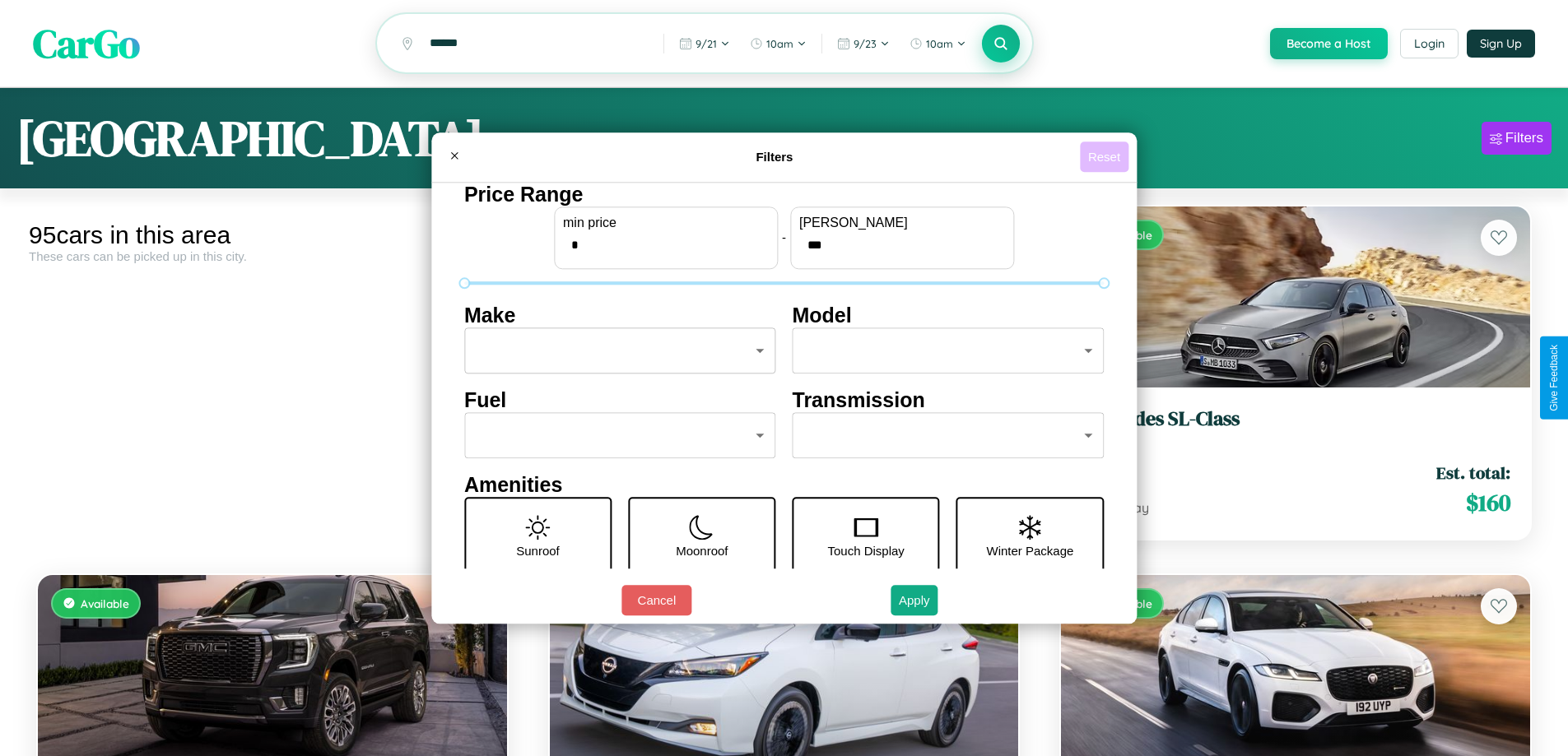
click at [1106, 156] on button "Reset" at bounding box center [1104, 157] width 49 height 30
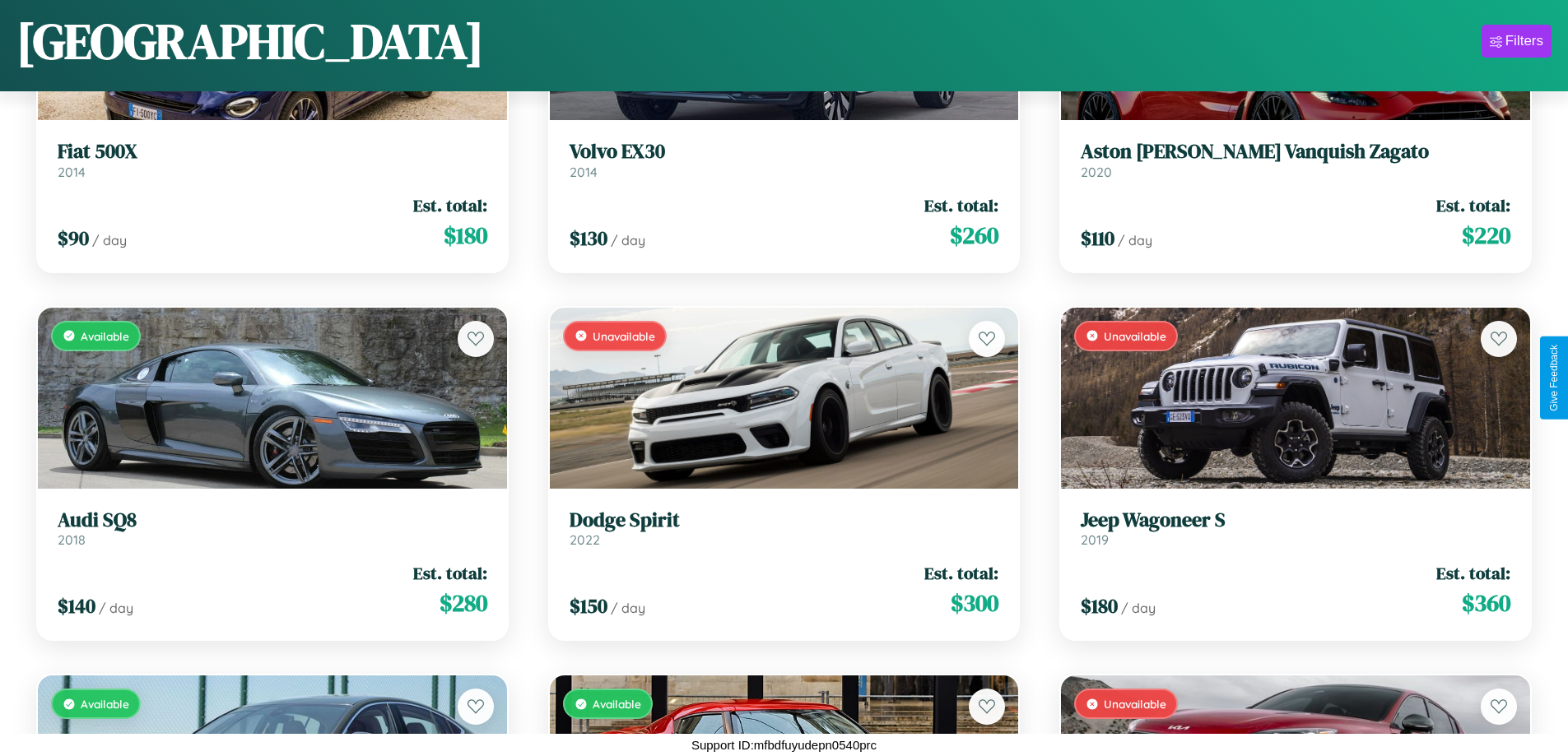
scroll to position [6128, 0]
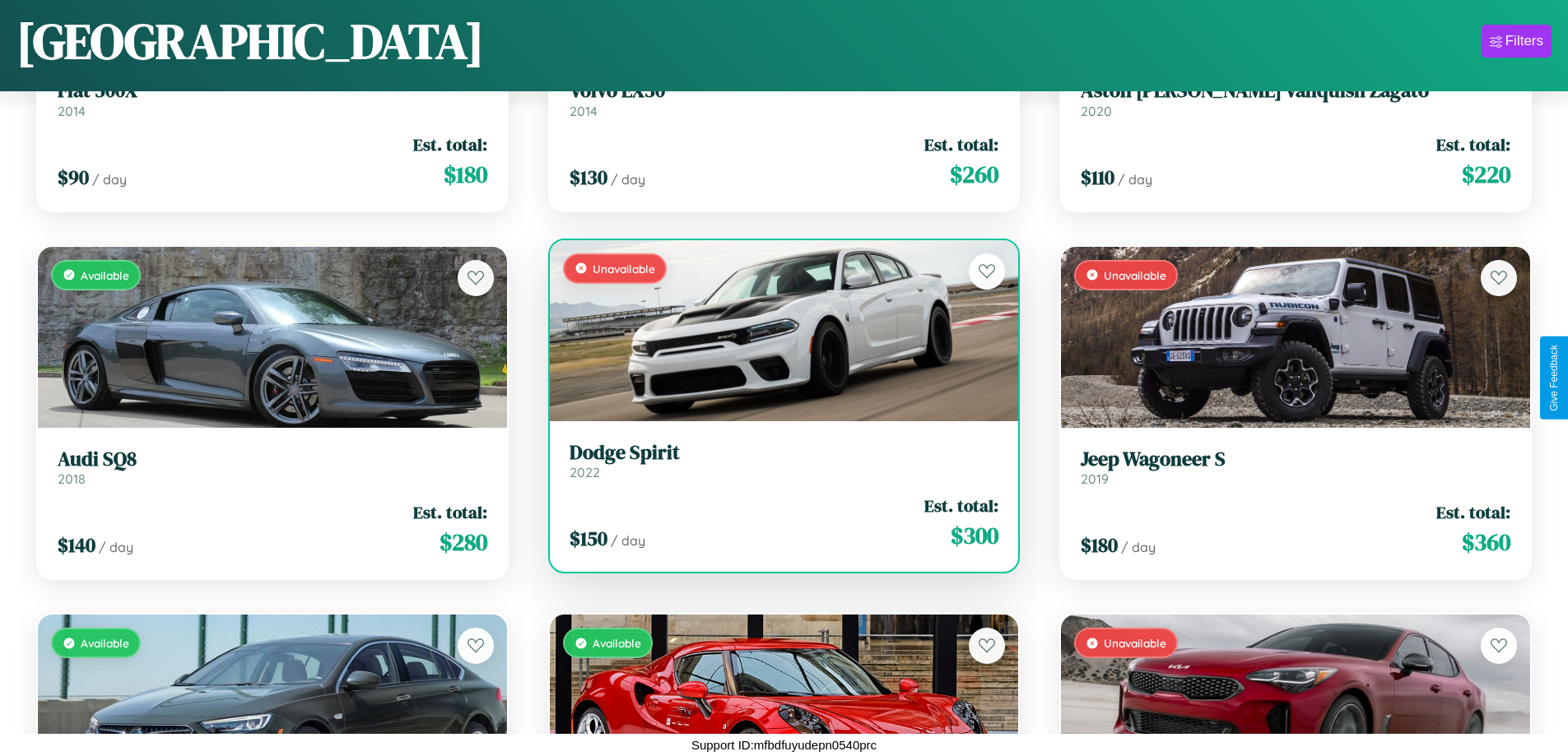
click at [777, 460] on h3 "Dodge Spirit" at bounding box center [784, 453] width 430 height 24
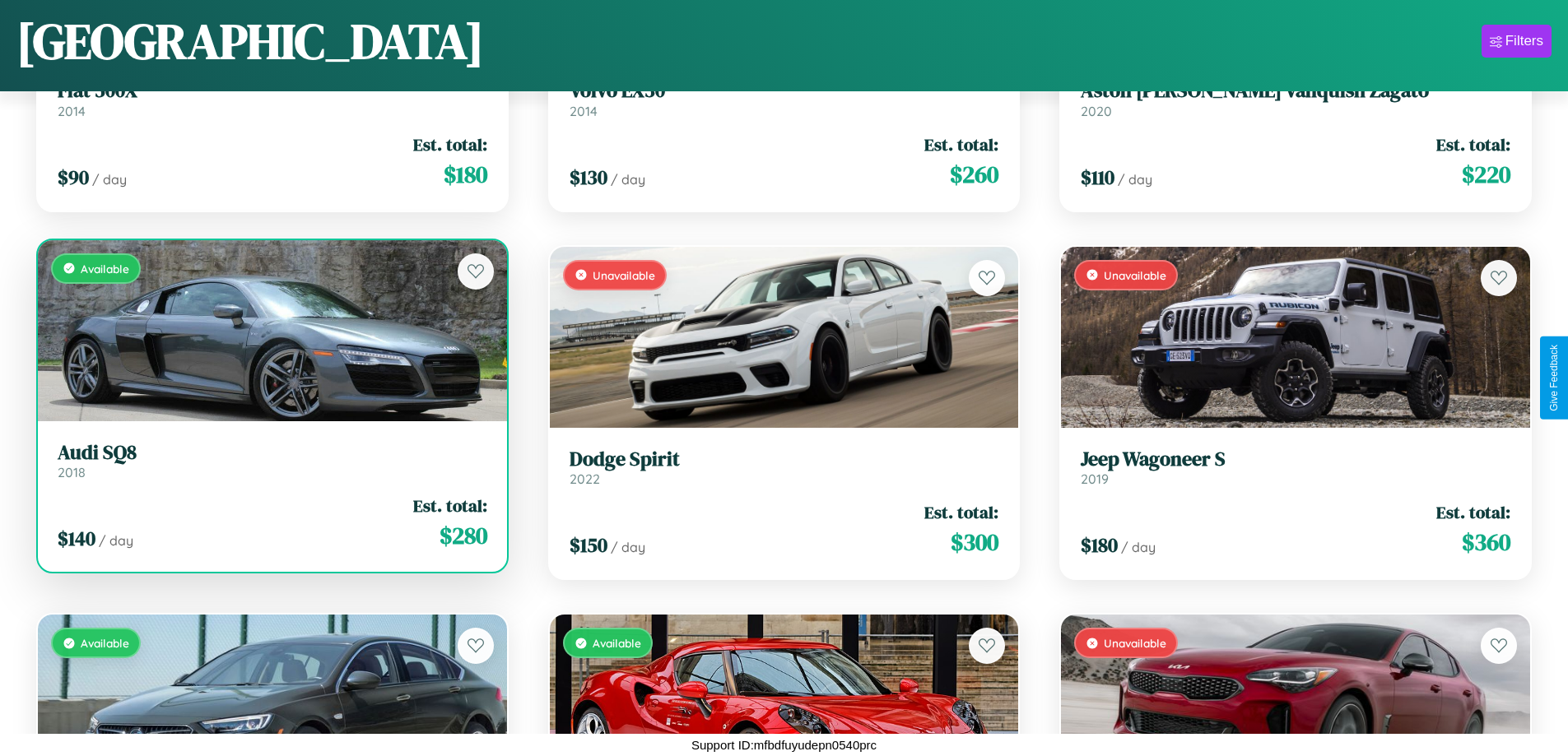
click at [270, 333] on div "Available" at bounding box center [272, 330] width 469 height 181
click at [270, 330] on div "Available" at bounding box center [272, 330] width 469 height 181
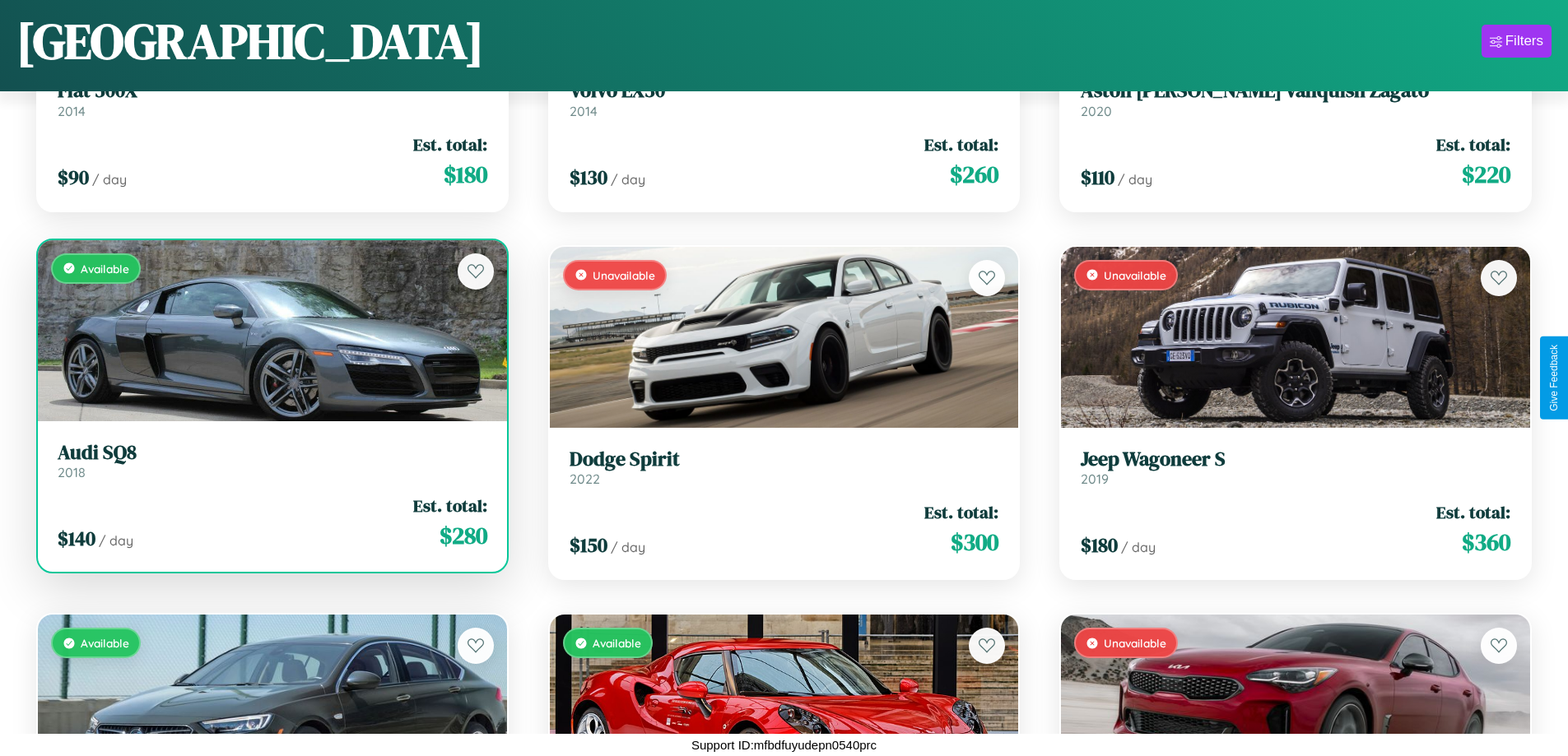
click at [270, 330] on div "Available" at bounding box center [272, 330] width 469 height 181
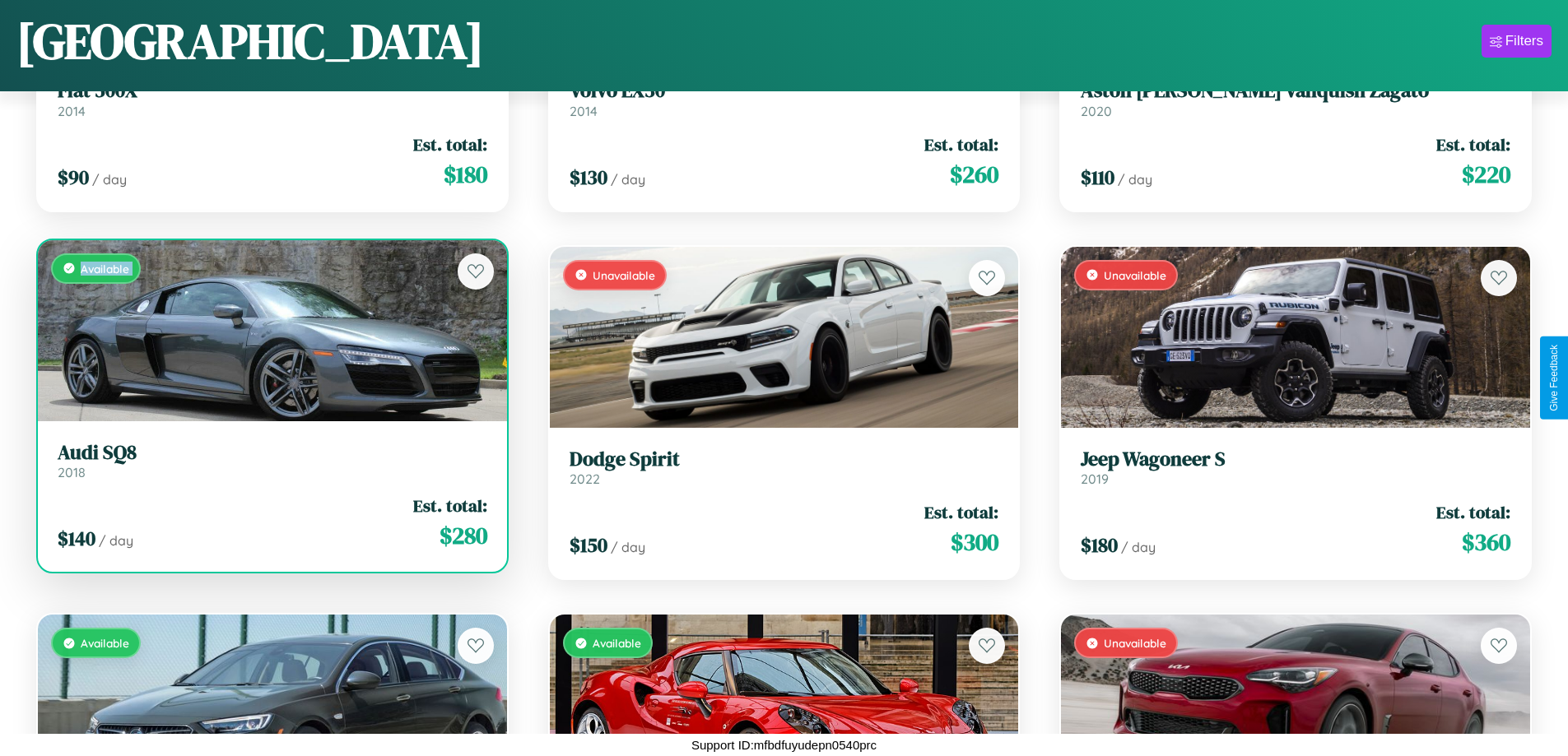
click at [270, 330] on div "Available" at bounding box center [272, 330] width 469 height 181
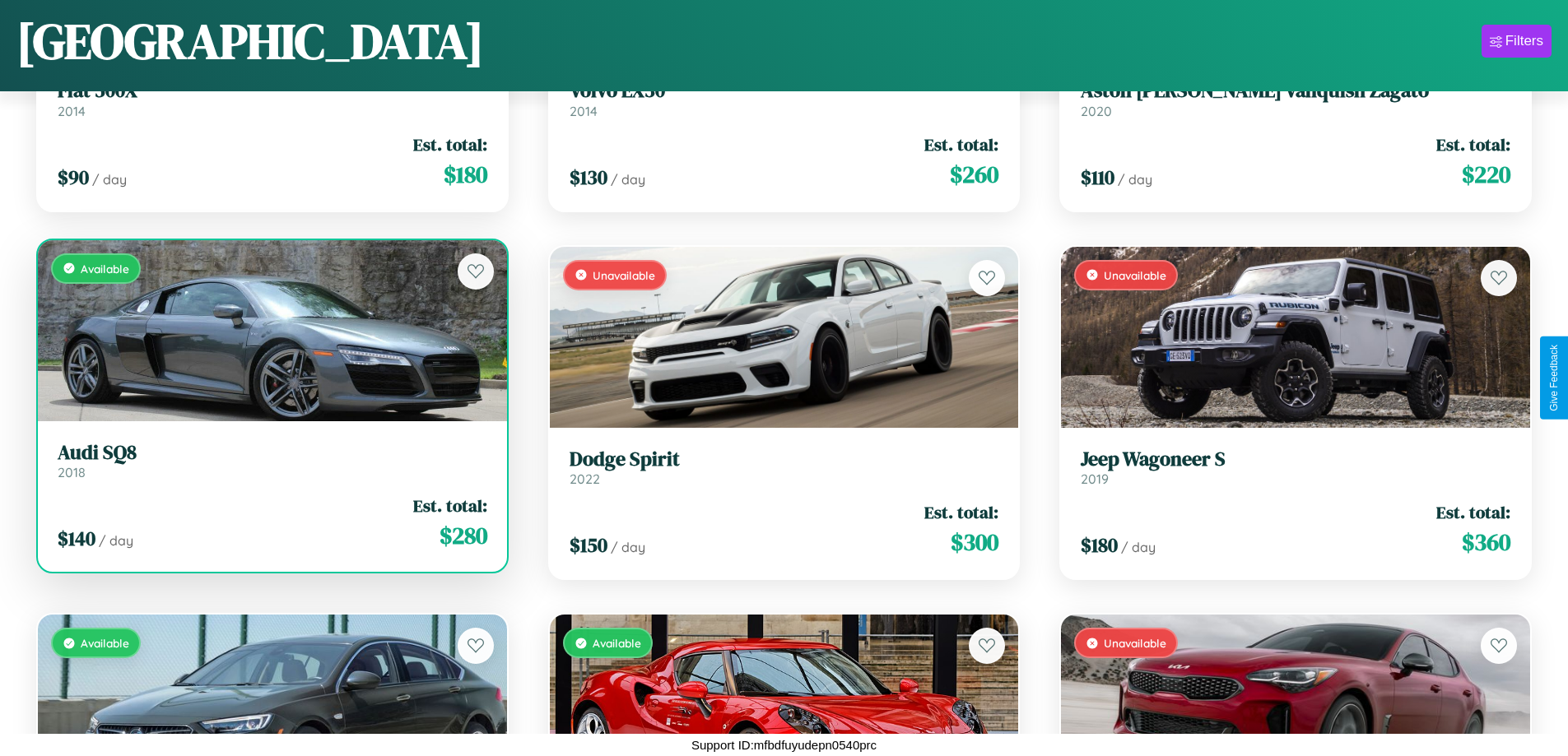
click at [270, 330] on div "Available" at bounding box center [272, 330] width 469 height 181
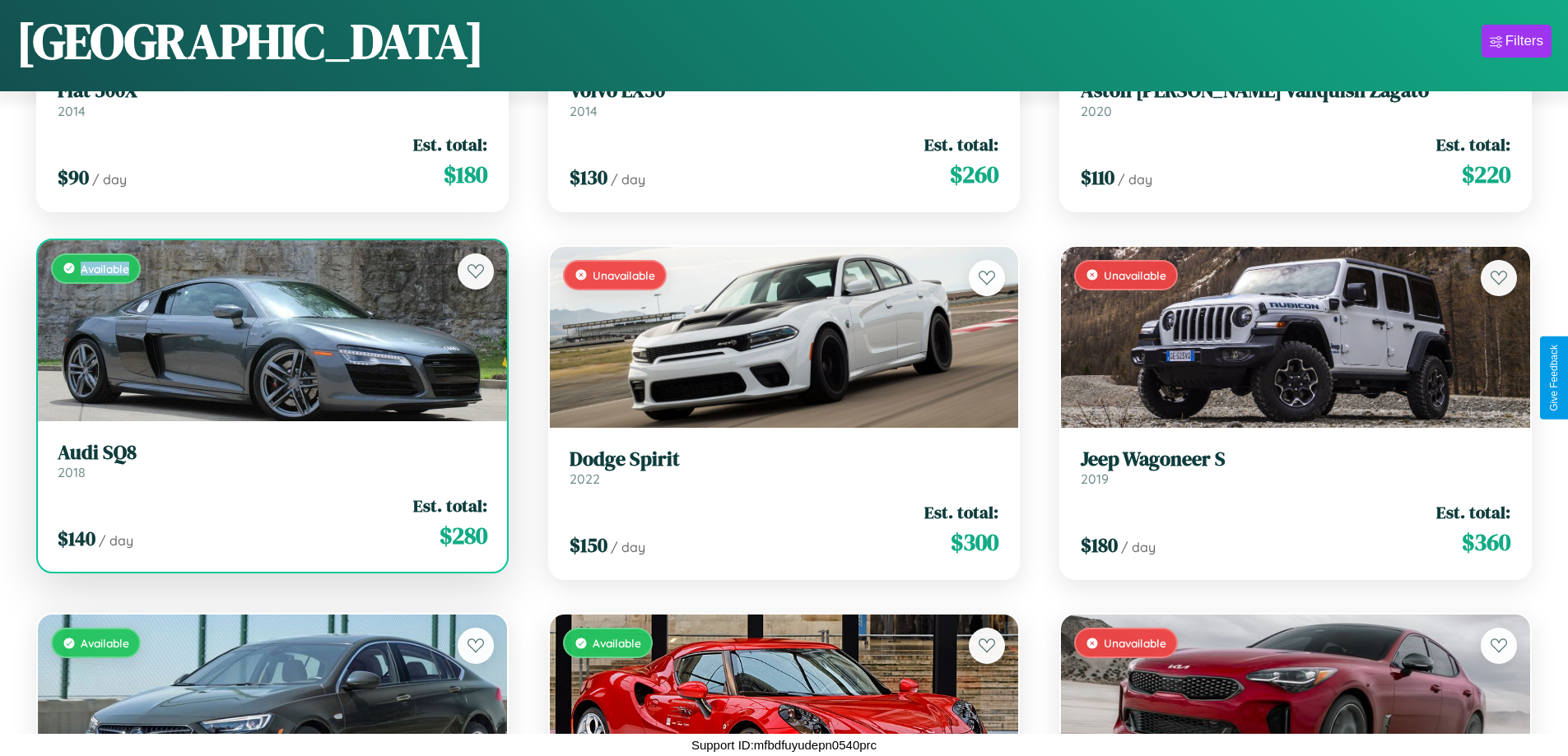
click at [270, 330] on div "Available" at bounding box center [272, 330] width 469 height 181
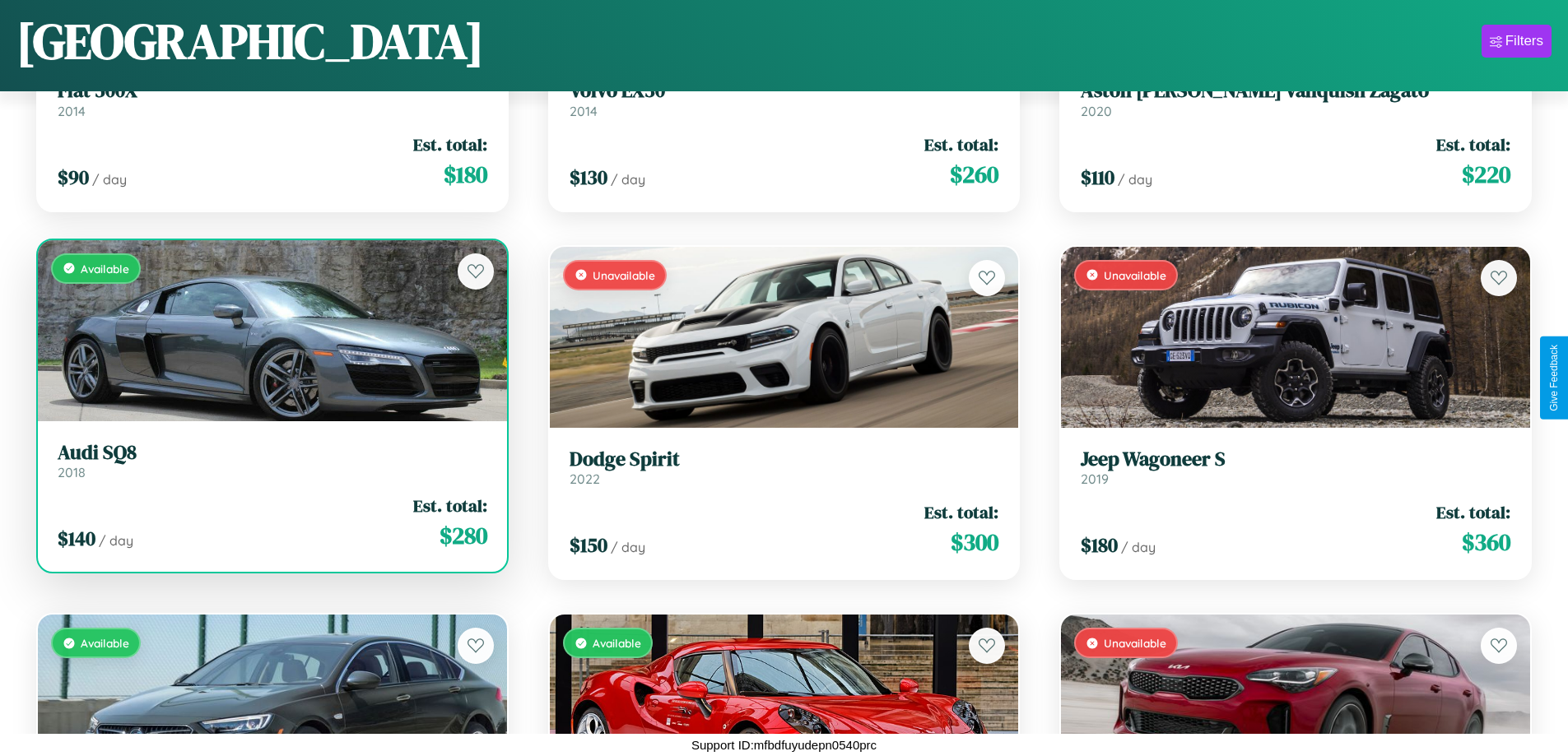
click at [270, 460] on h3 "Audi SQ8" at bounding box center [273, 453] width 430 height 24
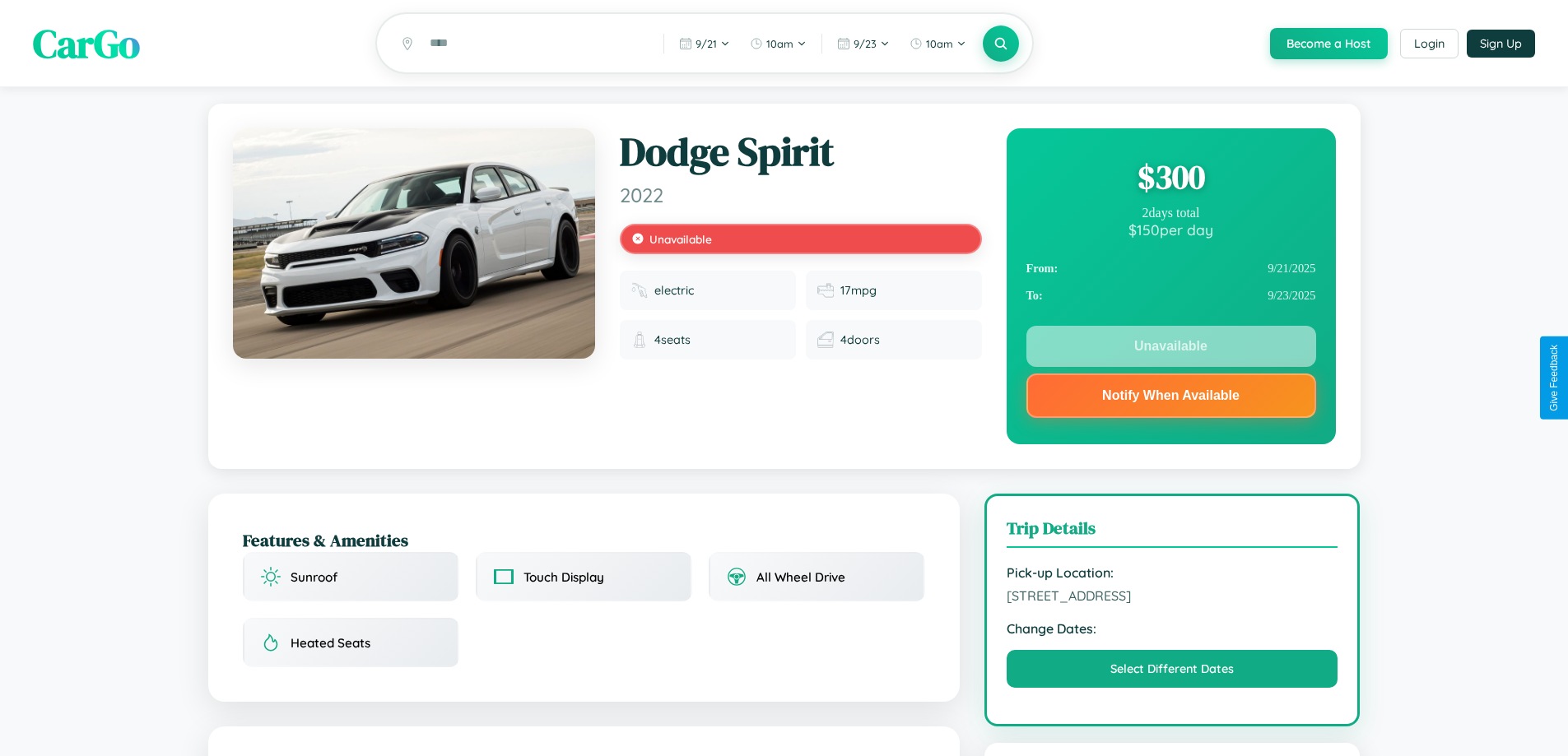
scroll to position [221, 0]
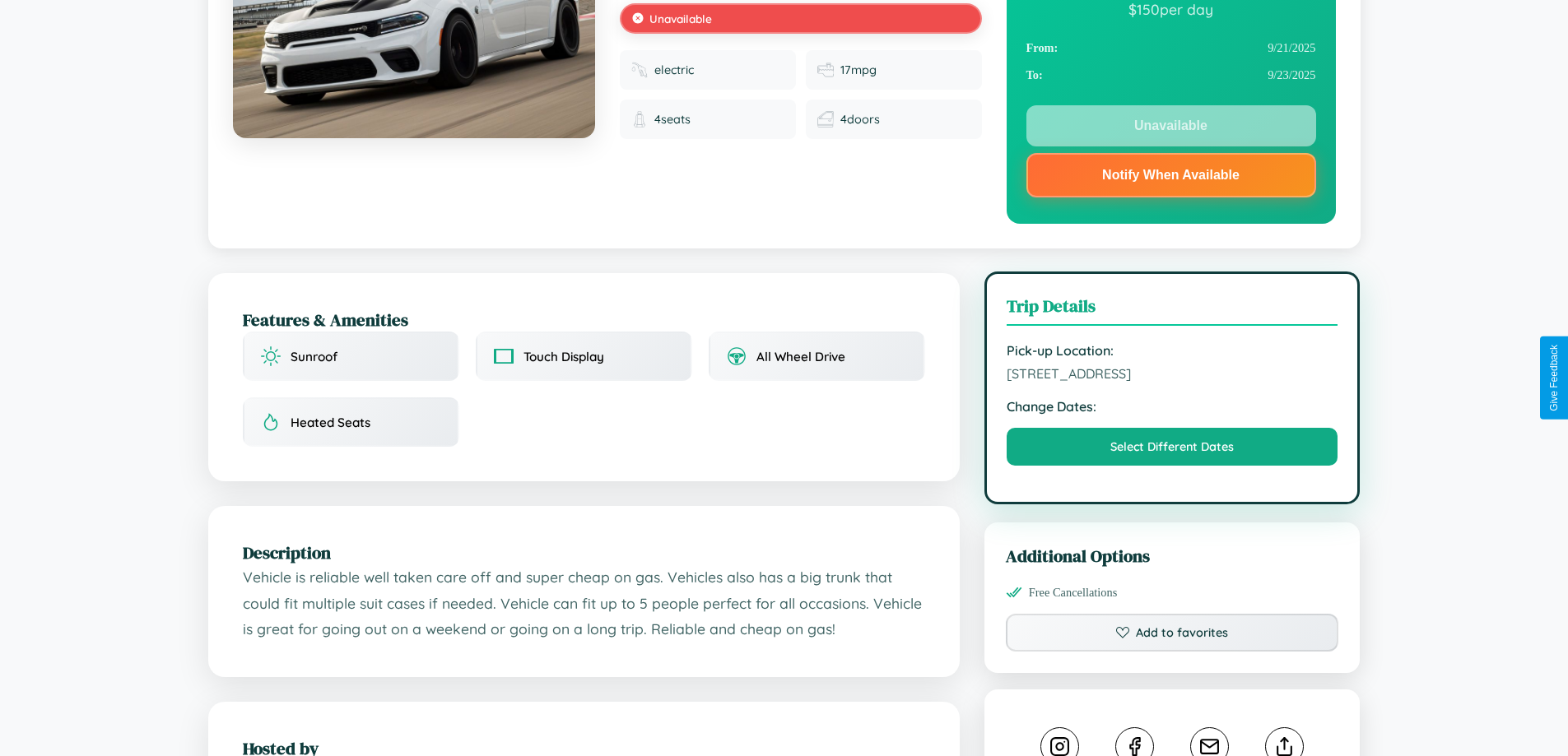
click at [1172, 376] on span "5418 Market Street Vienna 36056 Austria" at bounding box center [1172, 373] width 332 height 16
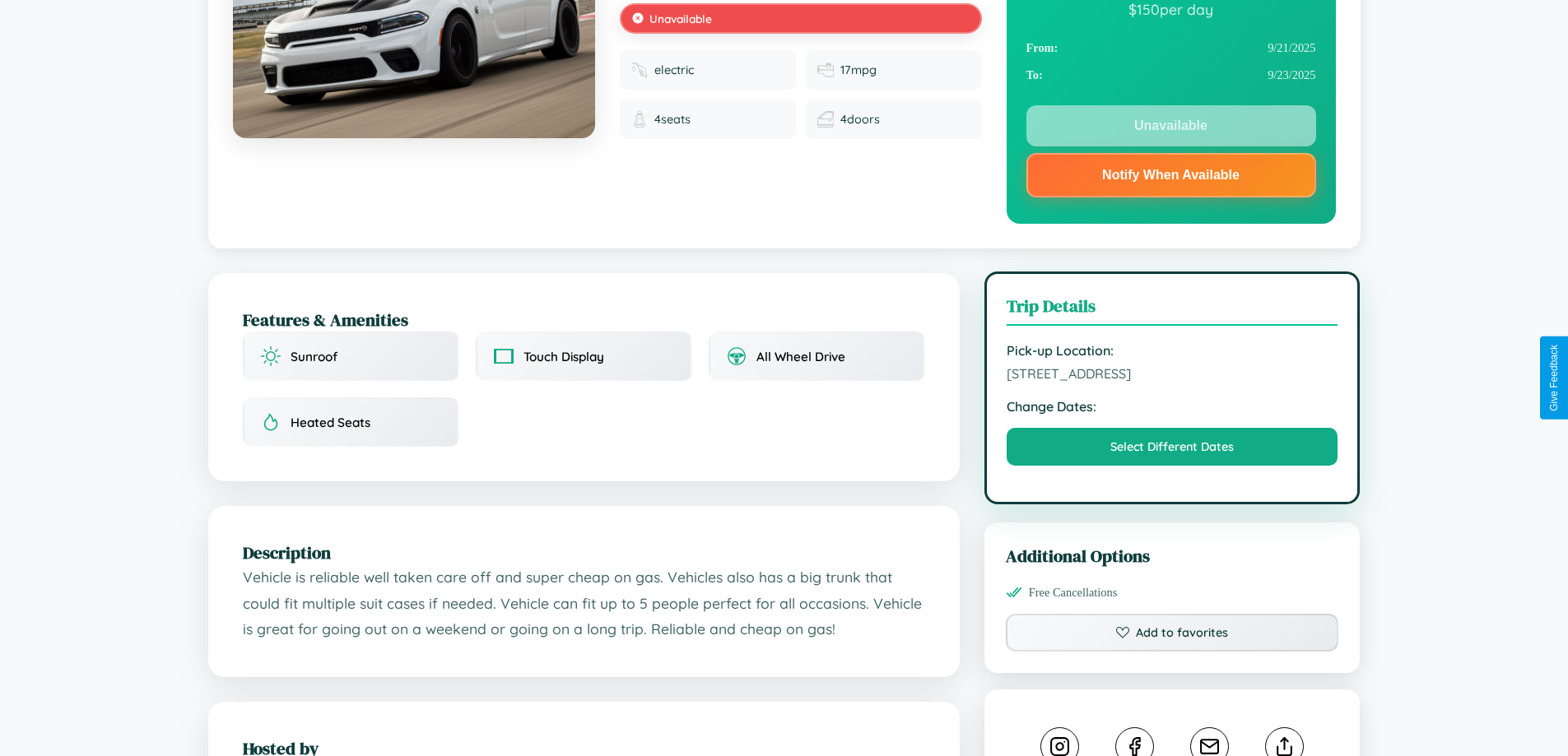
click at [1172, 376] on span "5418 Market Street Vienna 36056 Austria" at bounding box center [1172, 373] width 332 height 16
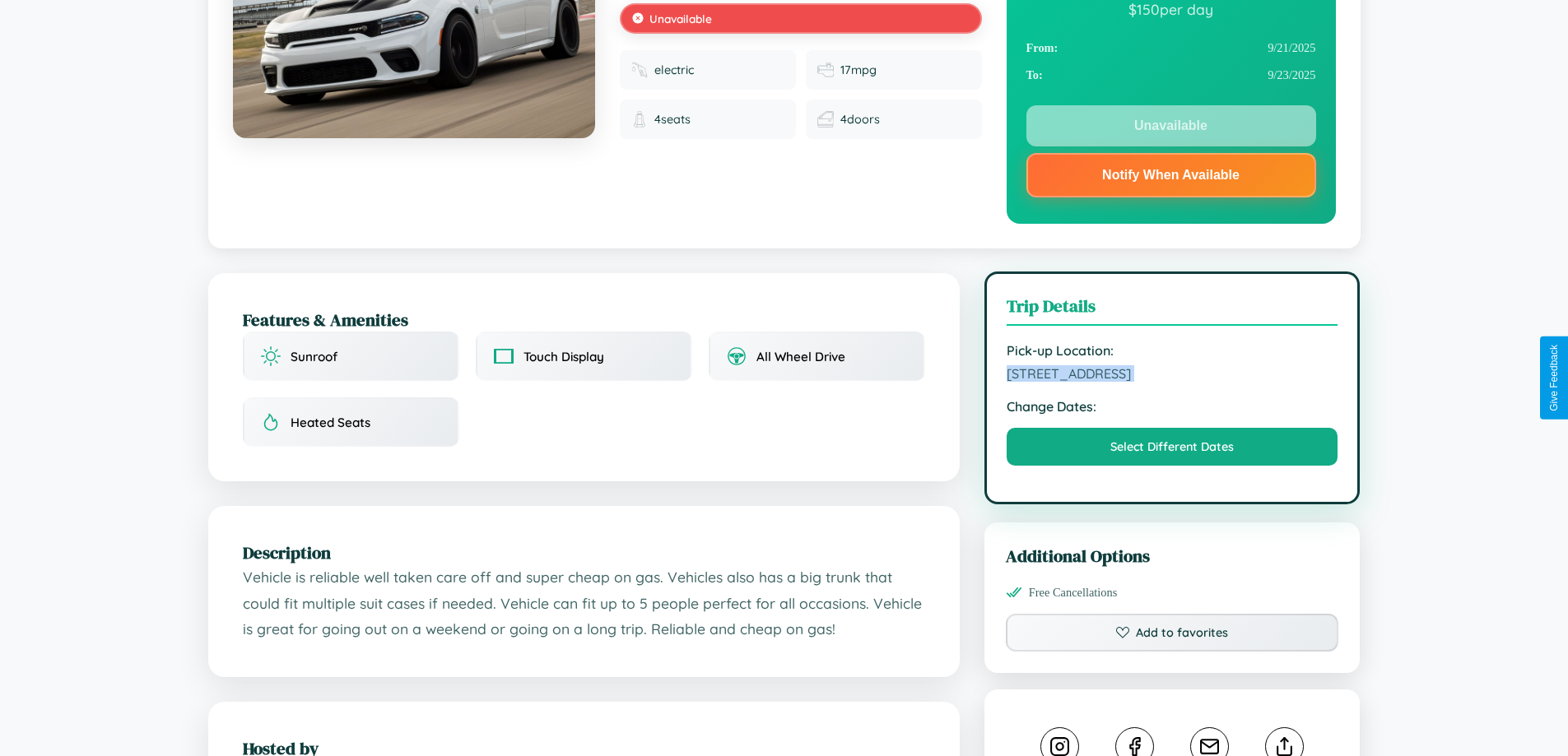
click at [1172, 376] on span "5418 Market Street Vienna 36056 Austria" at bounding box center [1172, 373] width 332 height 16
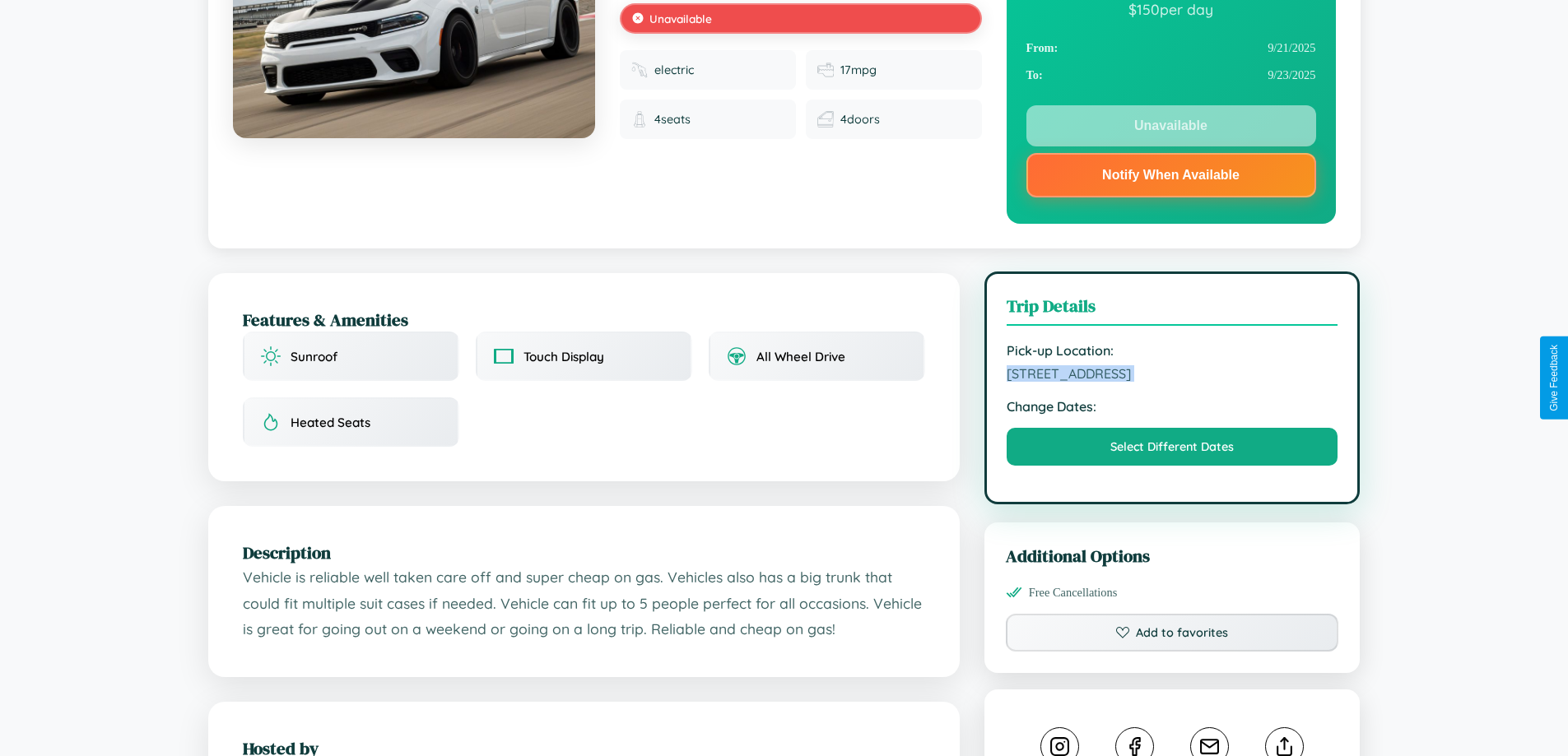
click at [1172, 376] on span "5418 Market Street Vienna 36056 Austria" at bounding box center [1172, 373] width 332 height 16
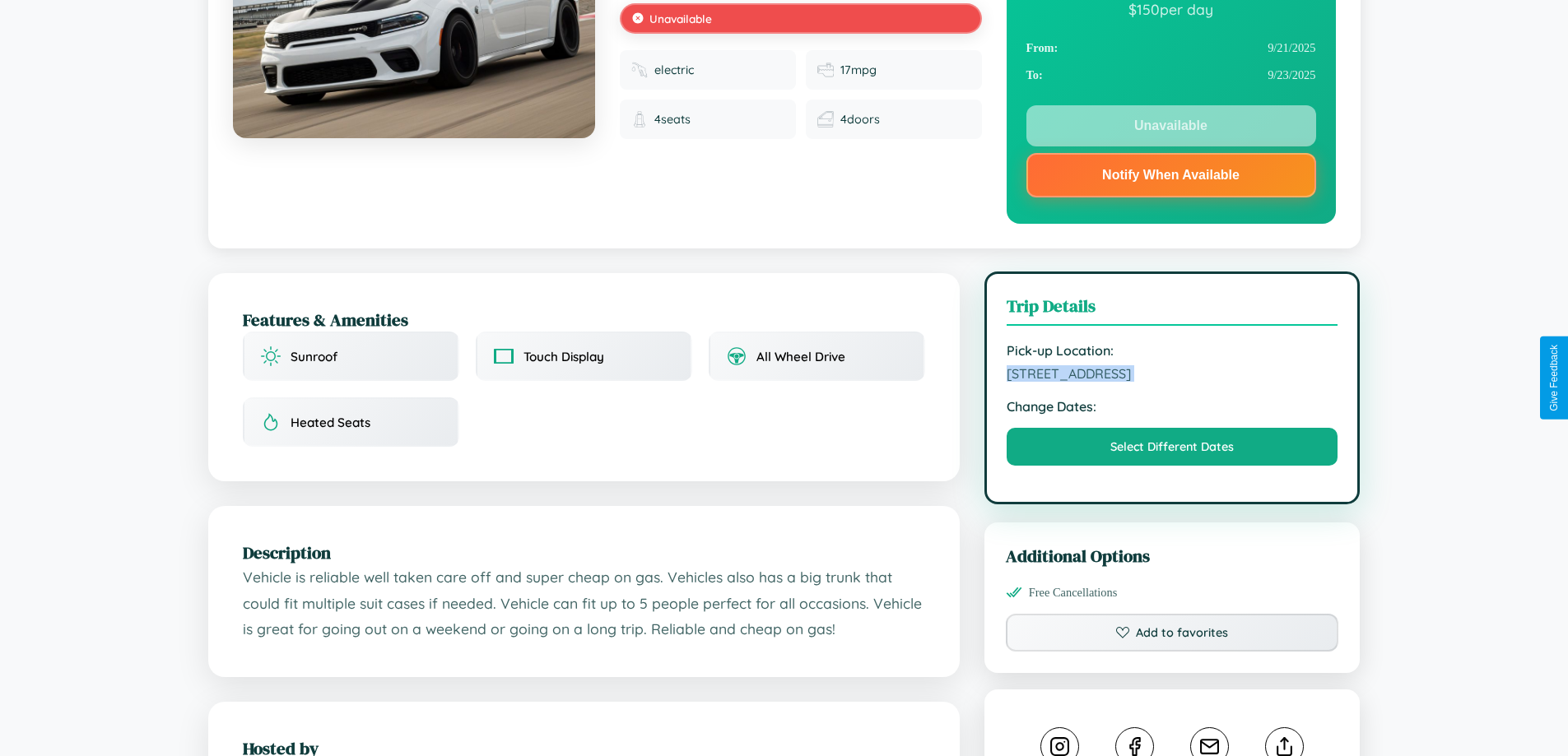
click at [1172, 376] on span "5418 Market Street Vienna 36056 Austria" at bounding box center [1172, 373] width 332 height 16
